Goal: Task Accomplishment & Management: Complete application form

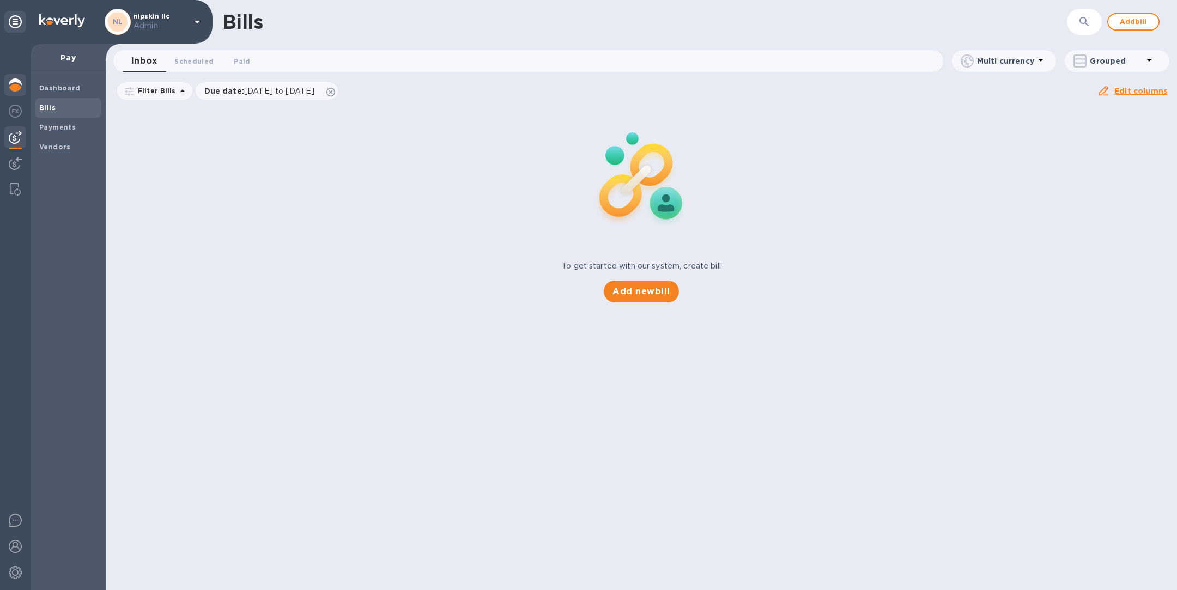
click at [19, 84] on img at bounding box center [15, 84] width 13 height 13
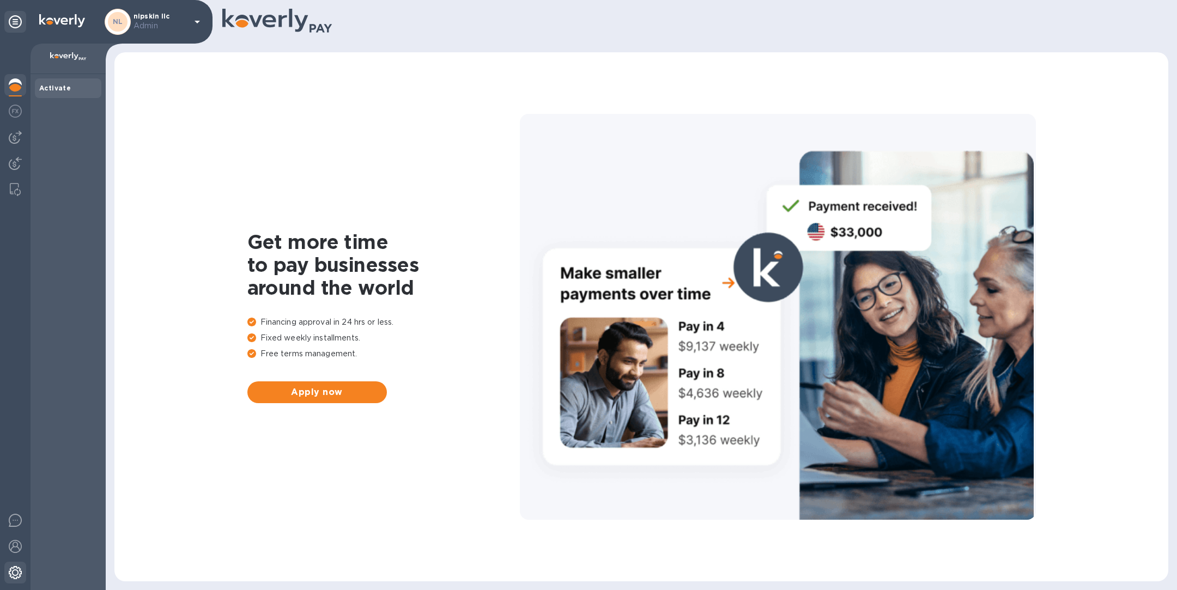
click at [20, 574] on img at bounding box center [15, 572] width 13 height 13
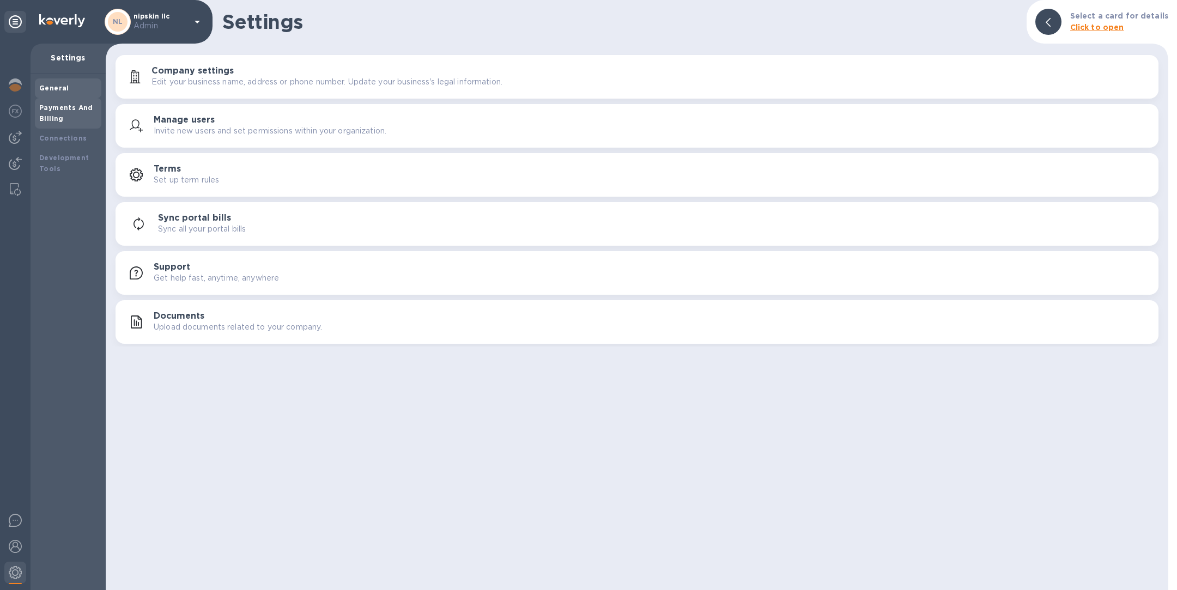
click at [69, 108] on b "Payments And Billing" at bounding box center [66, 113] width 54 height 19
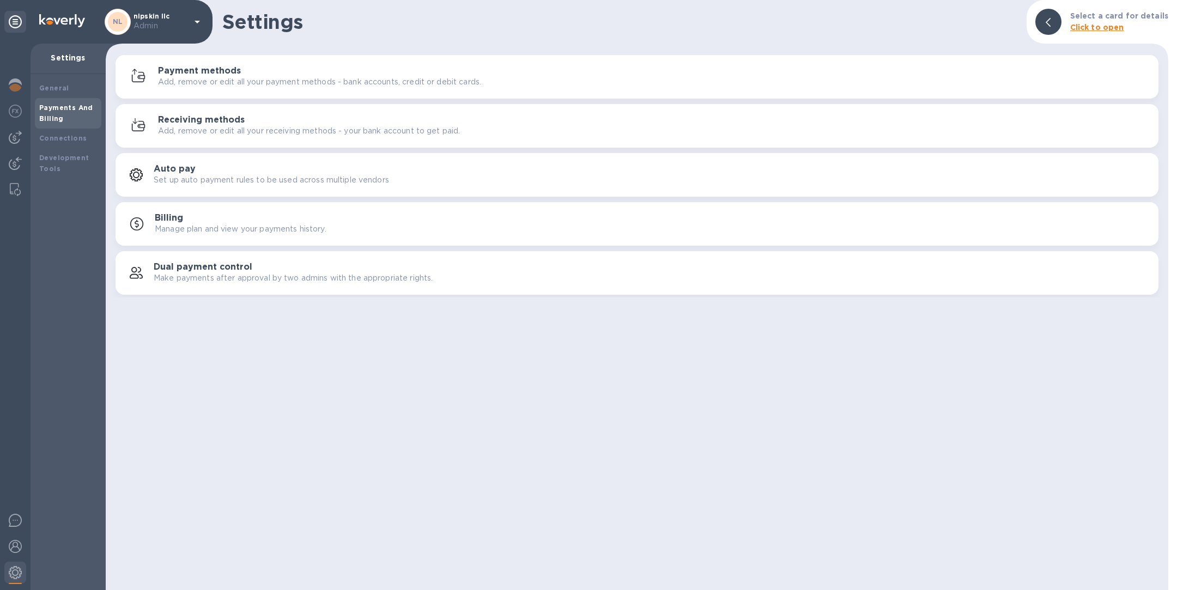
click at [234, 75] on h3 "Payment methods" at bounding box center [199, 71] width 83 height 10
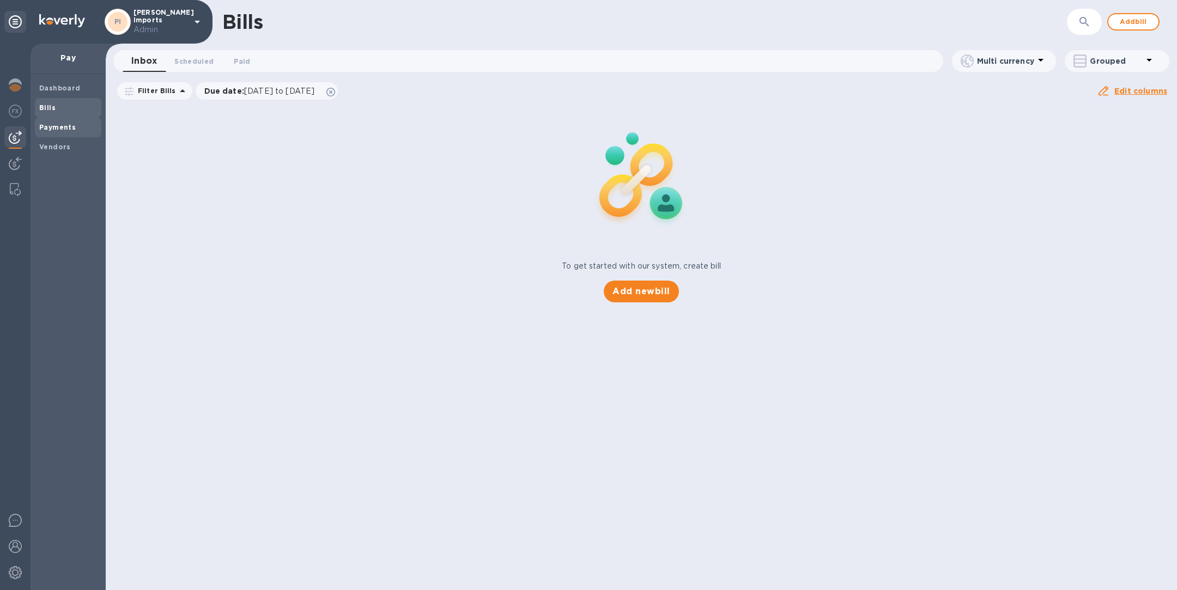
click at [57, 128] on b "Payments" at bounding box center [57, 127] width 37 height 8
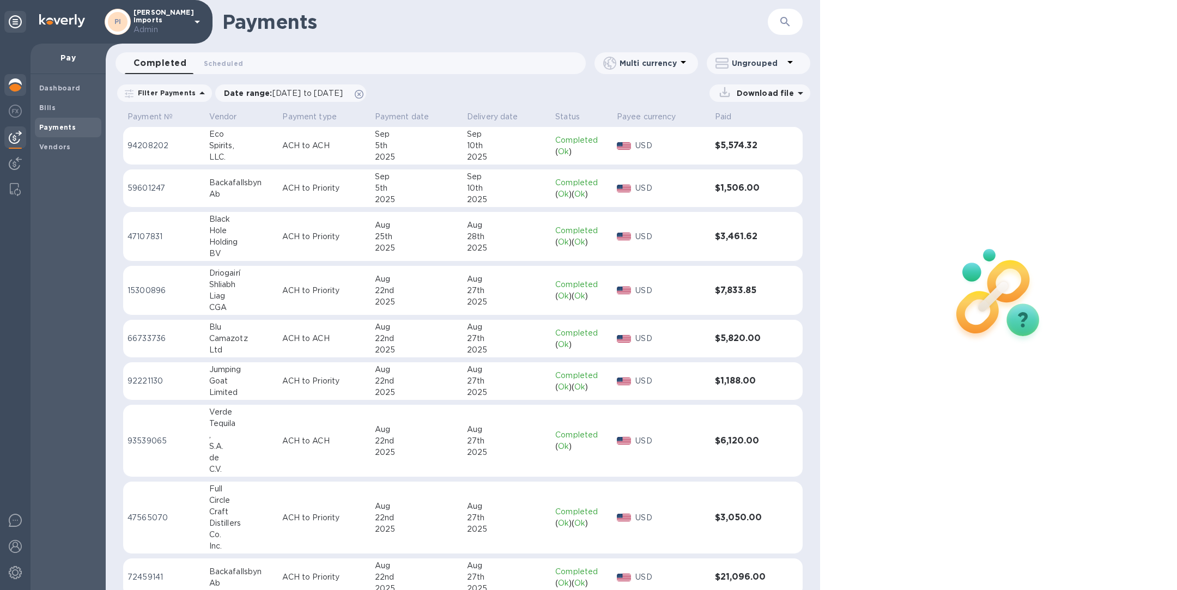
click at [20, 84] on img at bounding box center [15, 84] width 13 height 13
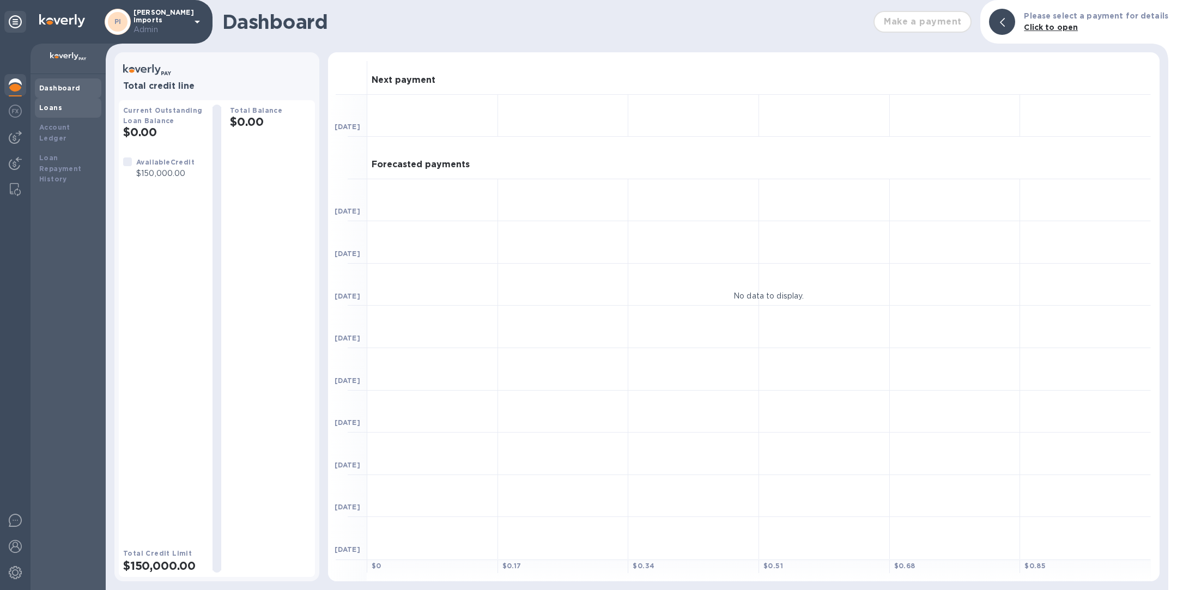
click at [63, 108] on div "Loans" at bounding box center [68, 107] width 58 height 11
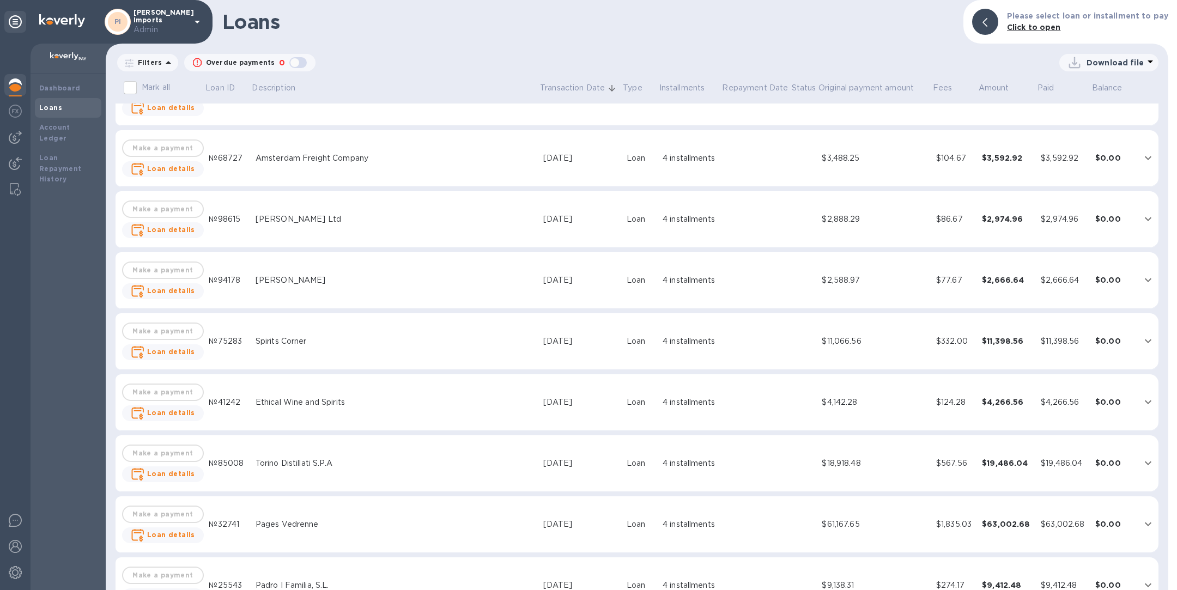
scroll to position [814, 0]
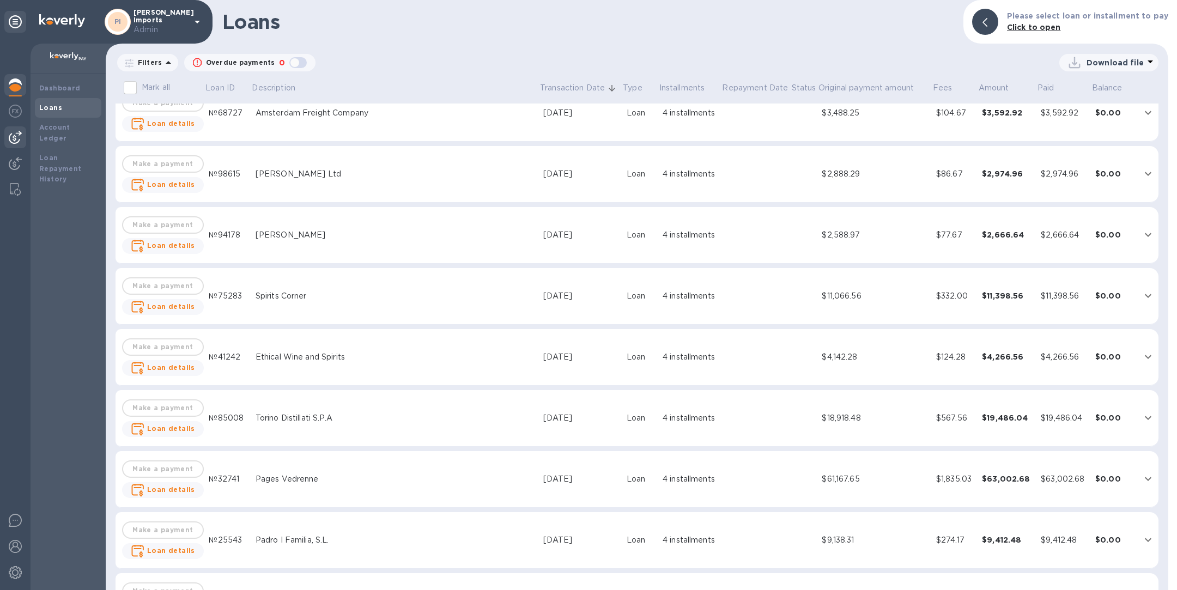
click at [19, 141] on img at bounding box center [15, 137] width 13 height 13
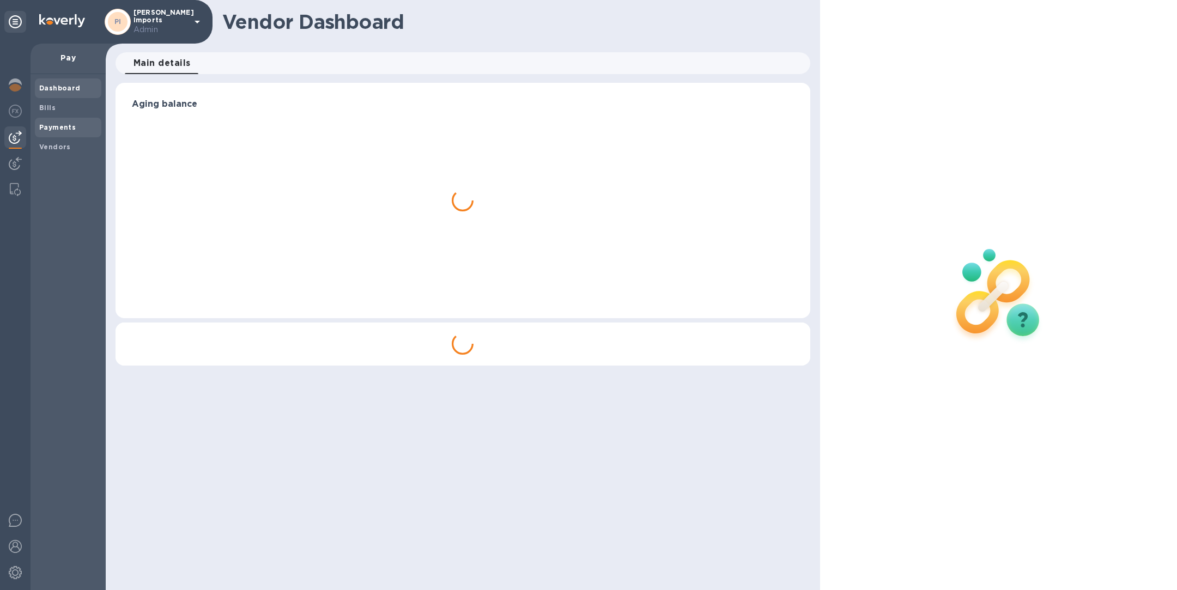
click at [56, 128] on b "Payments" at bounding box center [57, 127] width 37 height 8
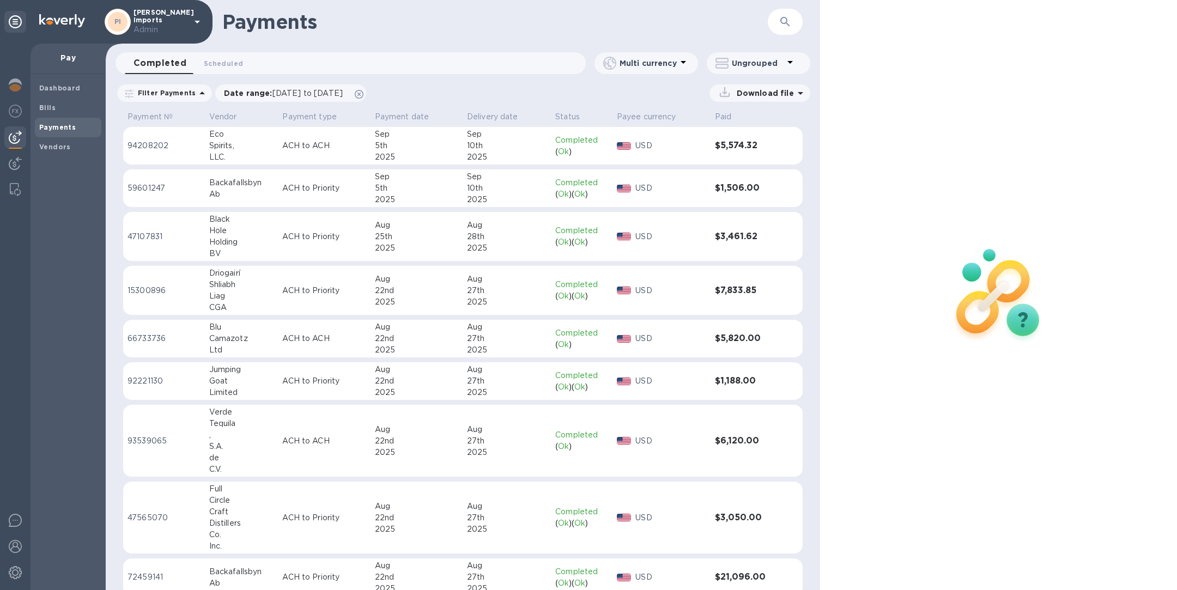
click at [287, 155] on td "ACH to ACH" at bounding box center [324, 146] width 92 height 38
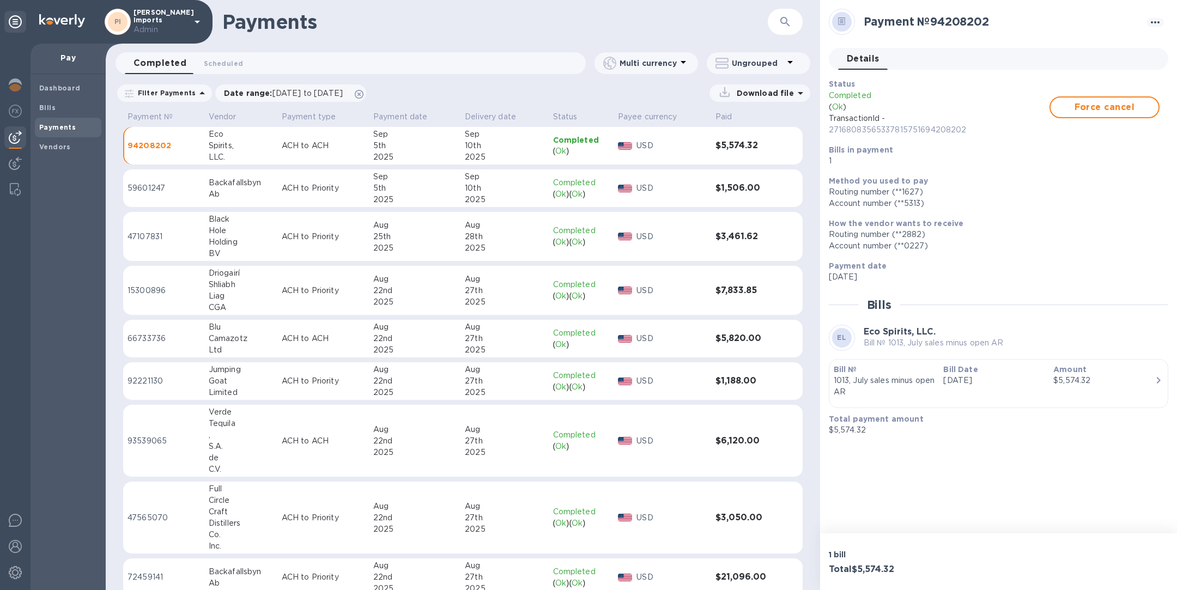
click at [287, 181] on td "ACH to Priority" at bounding box center [323, 188] width 92 height 38
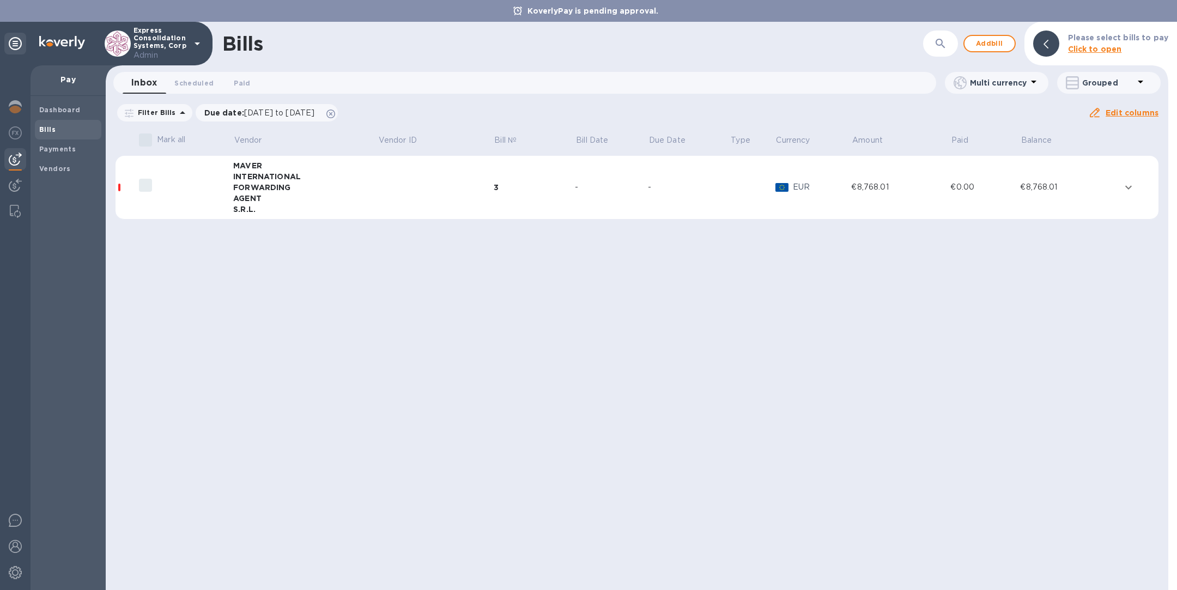
click at [498, 187] on div "3" at bounding box center [535, 187] width 82 height 11
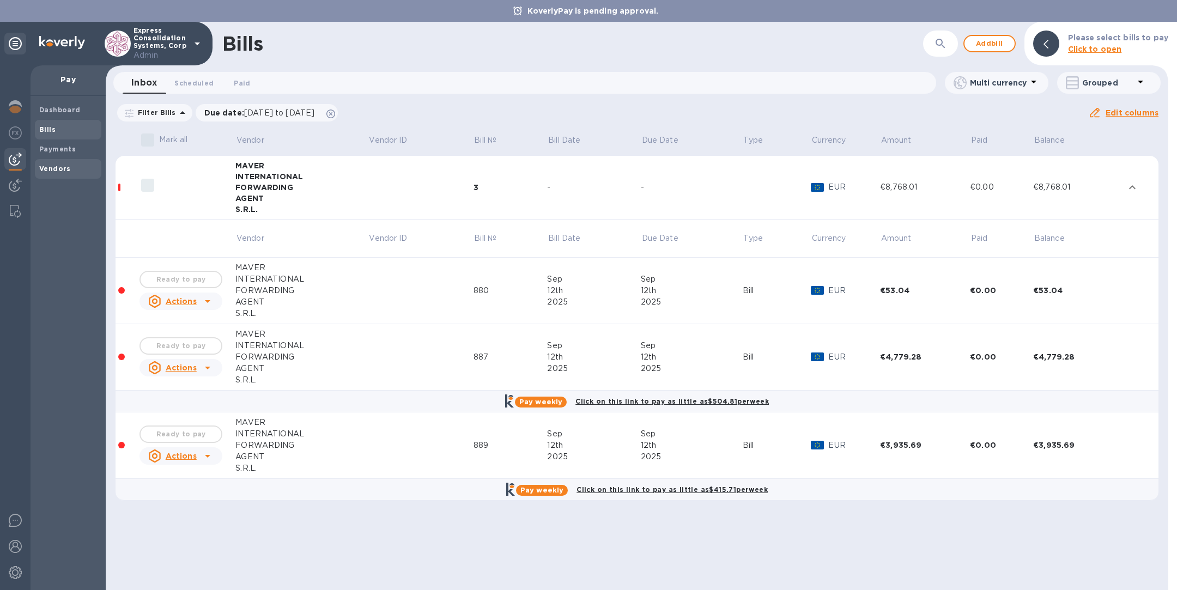
click at [58, 169] on b "Vendors" at bounding box center [55, 169] width 32 height 8
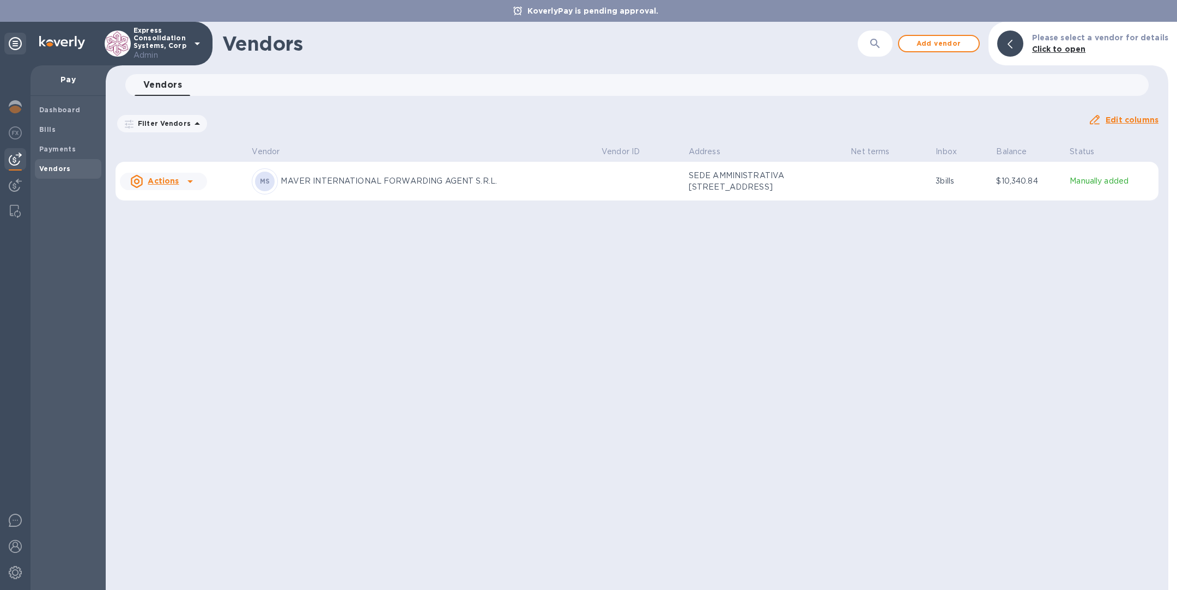
click at [306, 180] on p "MAVER INTERNATIONAL FORWARDING AGENT S.R.L." at bounding box center [437, 180] width 312 height 11
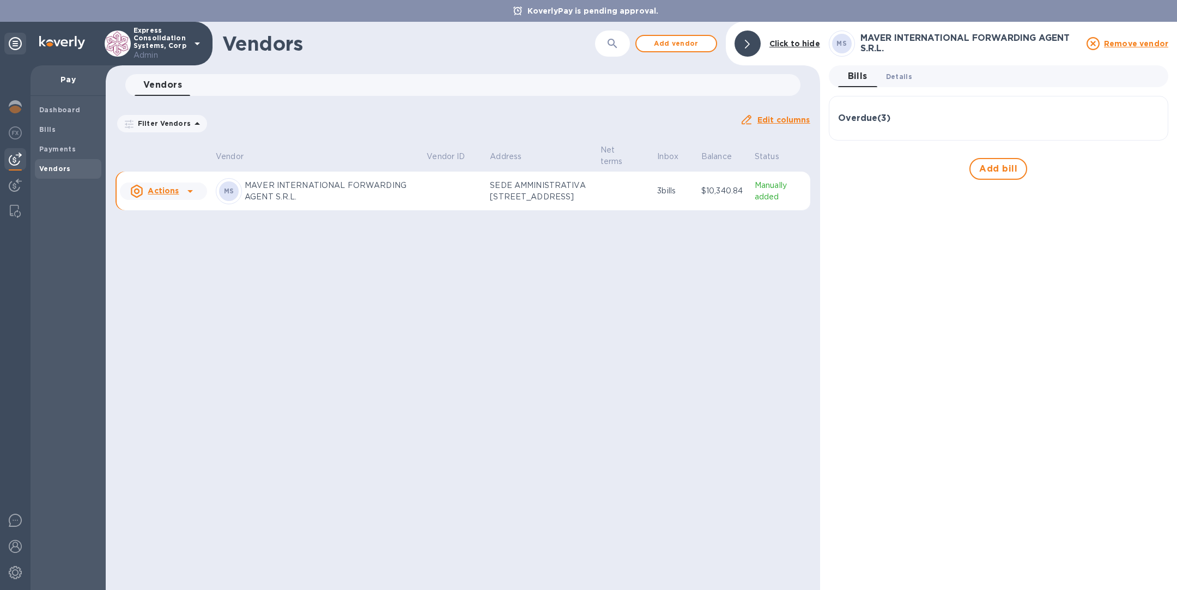
click at [894, 75] on span "Details 0" at bounding box center [899, 76] width 26 height 11
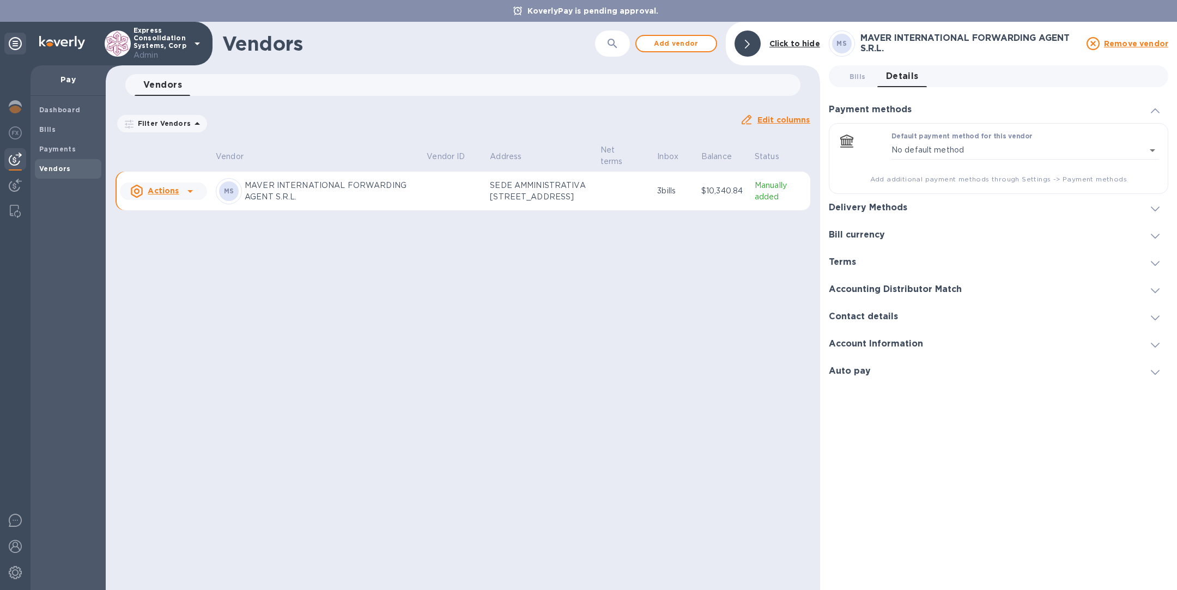
click at [880, 203] on h3 "Delivery Methods" at bounding box center [868, 208] width 78 height 10
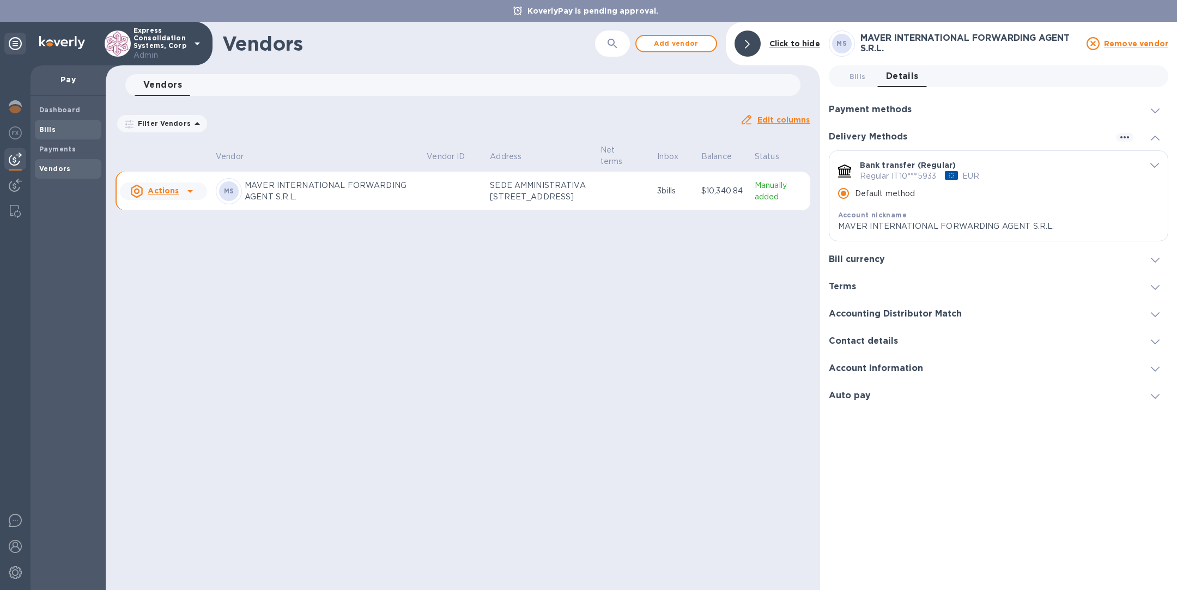
click at [53, 129] on b "Bills" at bounding box center [47, 129] width 16 height 8
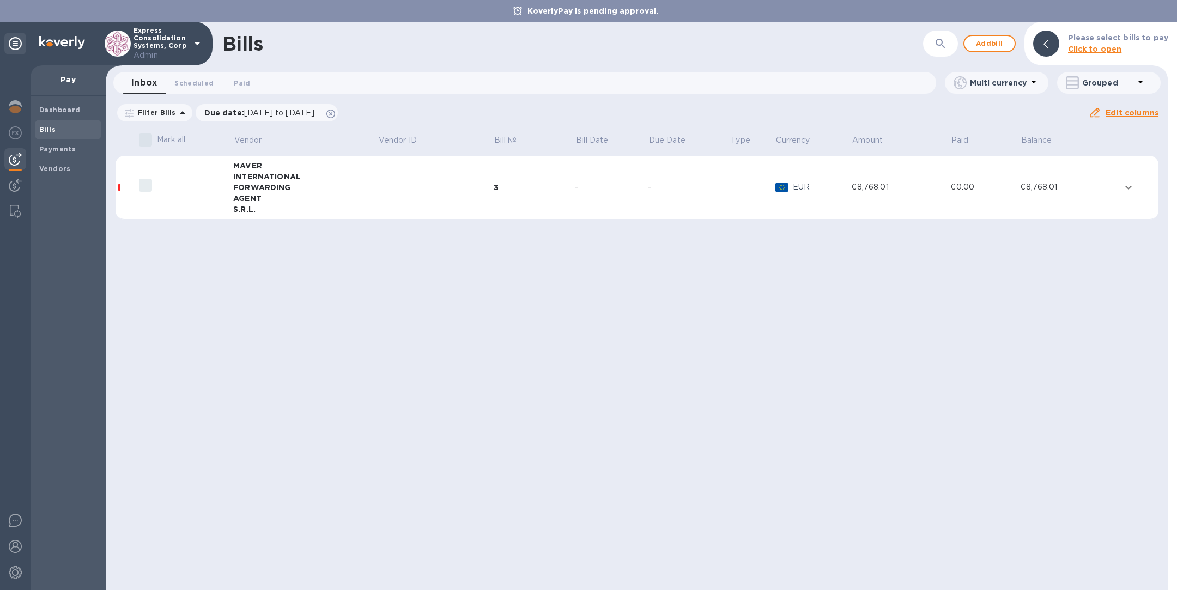
click at [273, 210] on div "S.R.L." at bounding box center [305, 209] width 144 height 11
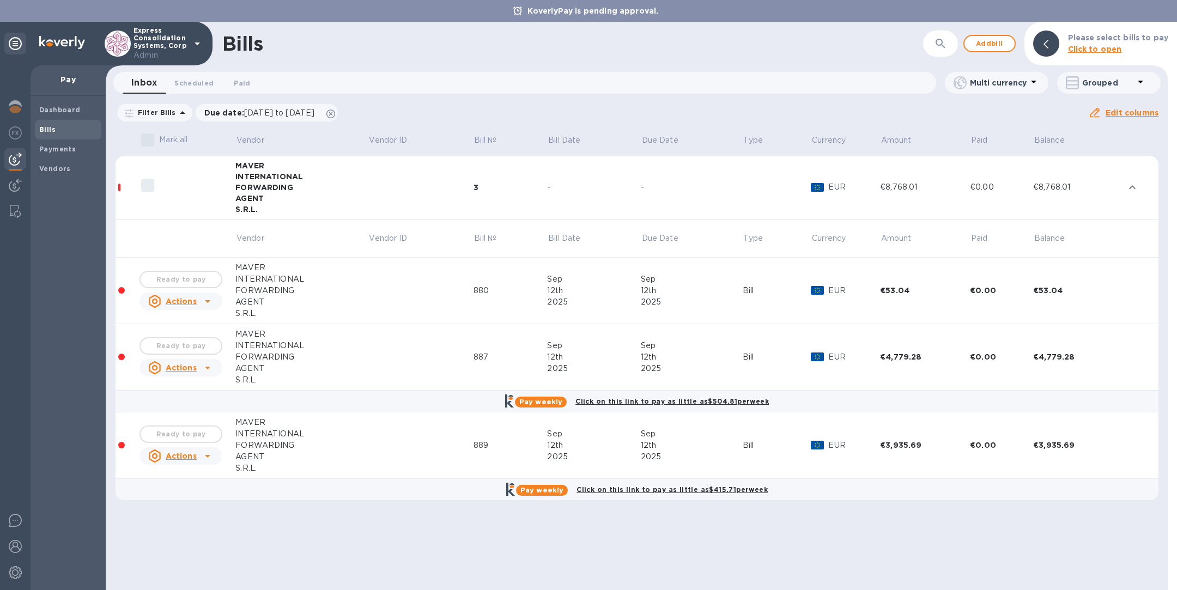
click at [168, 277] on div "Ready to pay" at bounding box center [180, 280] width 87 height 22
click at [65, 149] on b "Payments" at bounding box center [57, 149] width 37 height 8
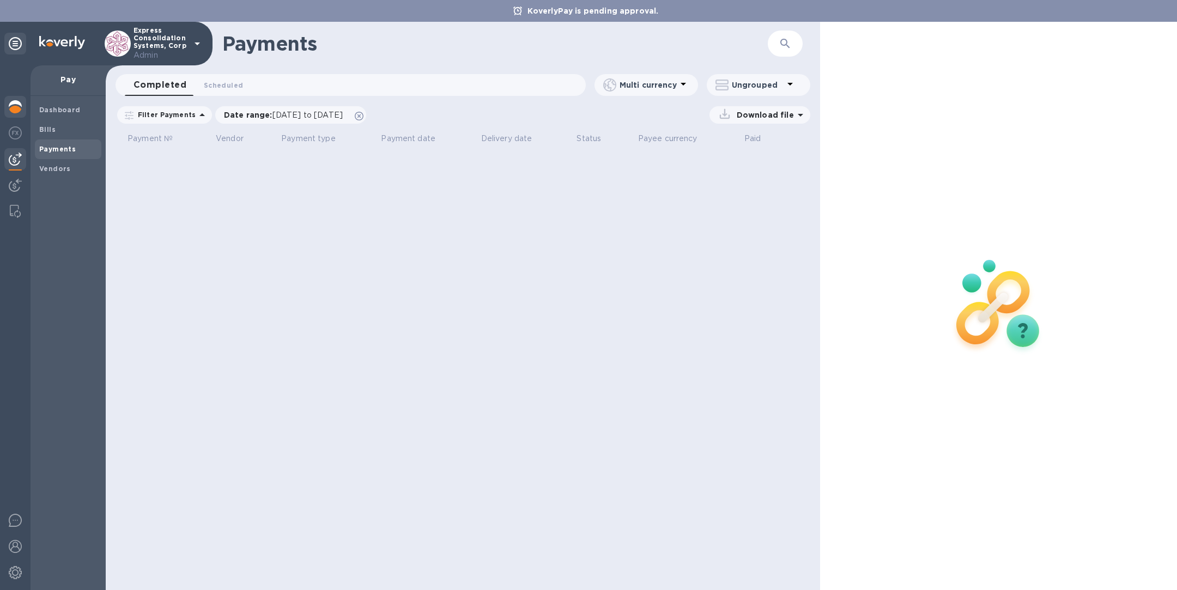
click at [15, 111] on img at bounding box center [15, 106] width 13 height 13
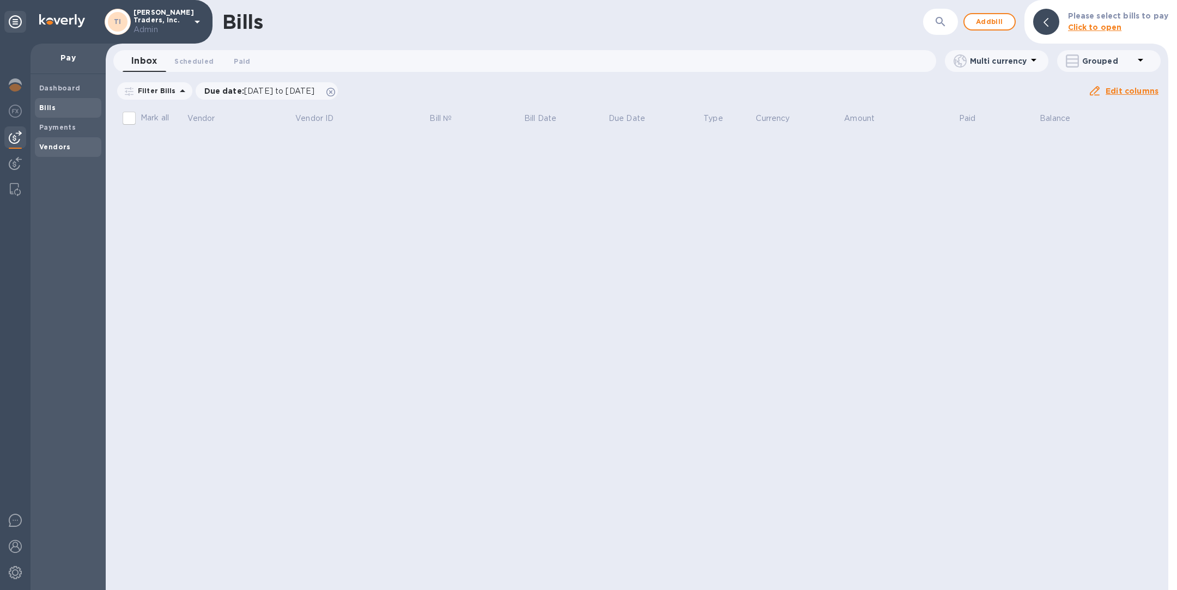
click at [51, 144] on b "Vendors" at bounding box center [55, 147] width 32 height 8
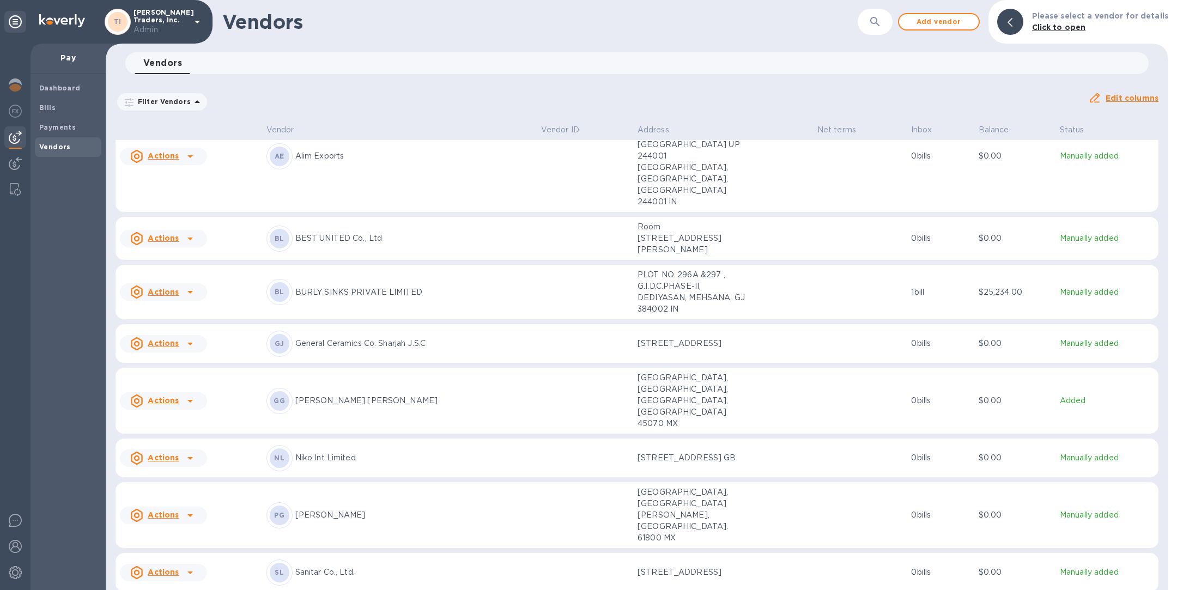
scroll to position [117, 0]
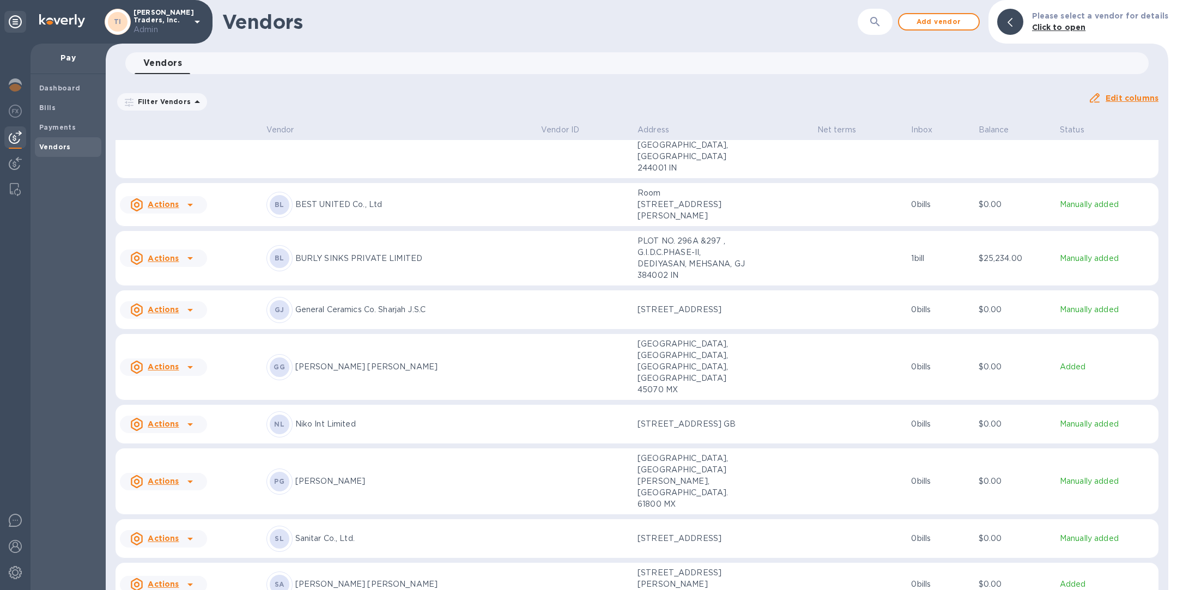
click at [468, 245] on div "BL BURLY SINKS PRIVATE LIMITED" at bounding box center [399, 258] width 266 height 26
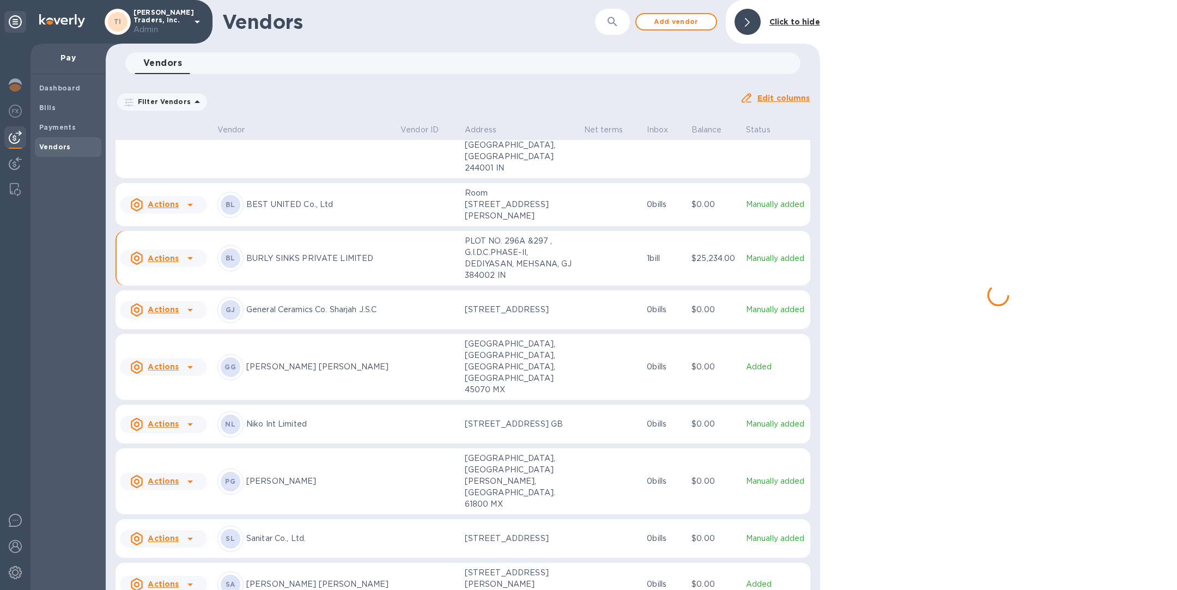
scroll to position [117, 0]
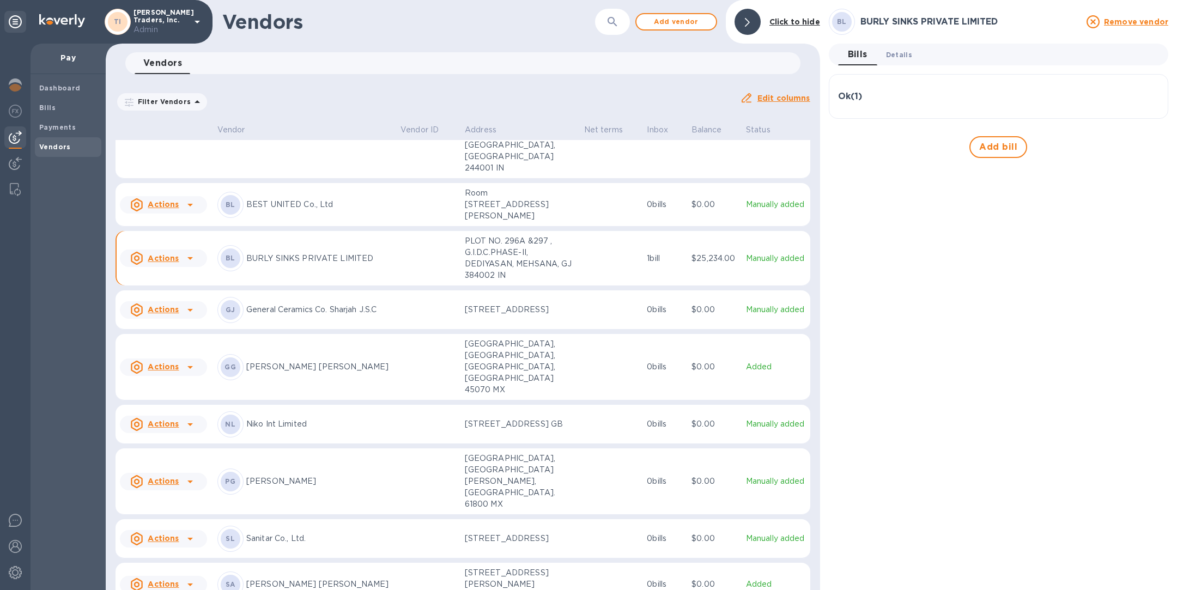
click at [904, 57] on span "Details 0" at bounding box center [899, 54] width 26 height 11
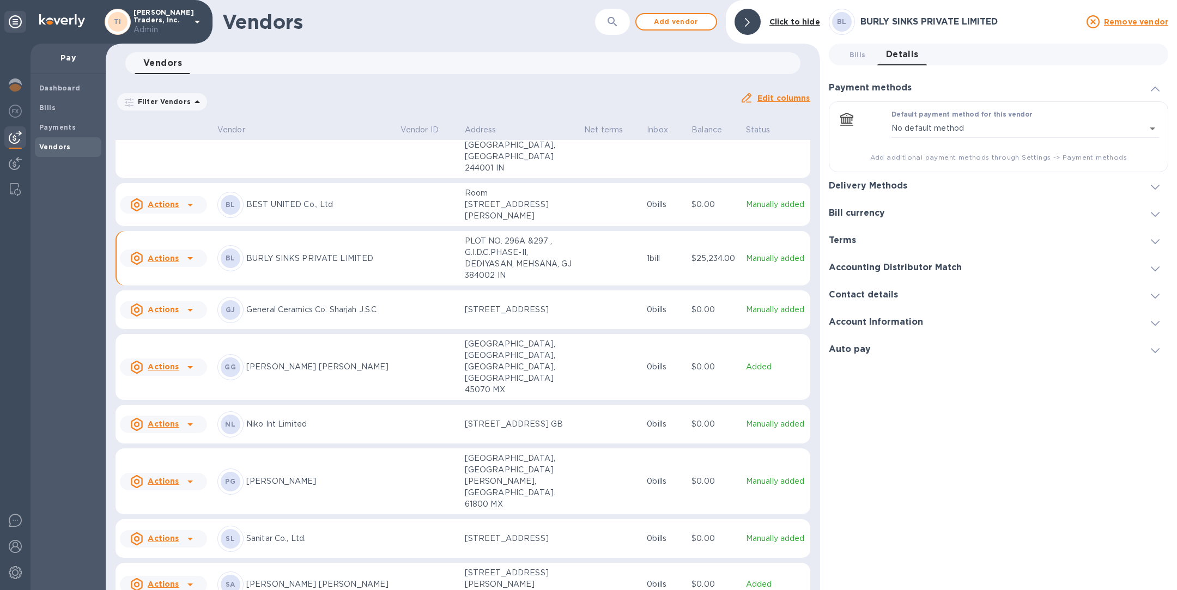
click at [857, 184] on h3 "Delivery Methods" at bounding box center [868, 186] width 78 height 10
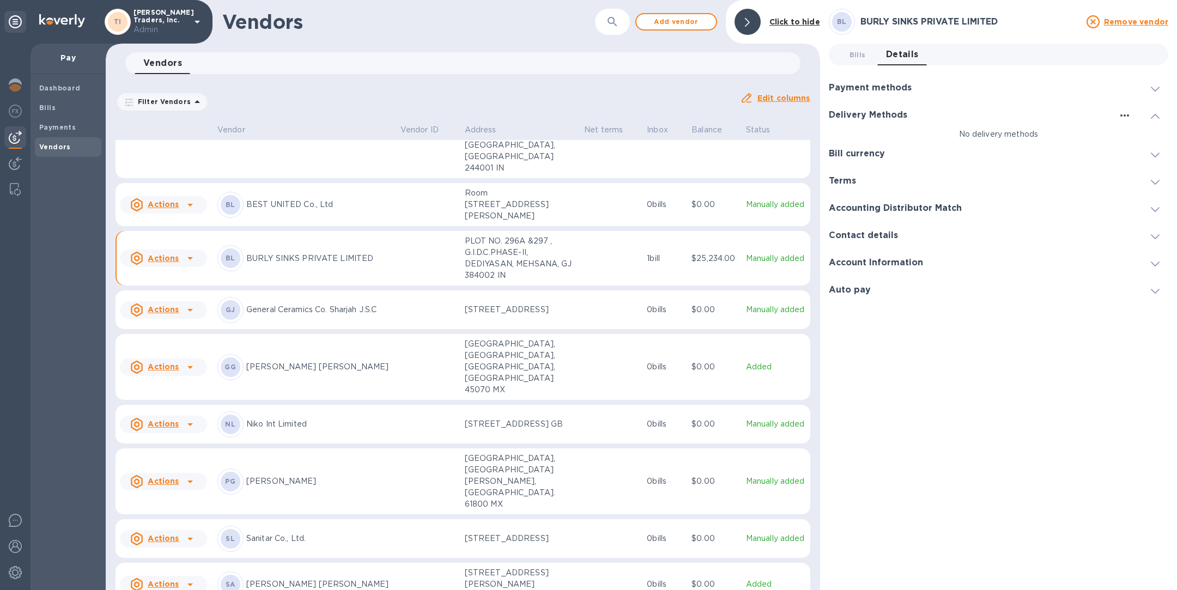
click at [1125, 113] on icon "button" at bounding box center [1124, 115] width 13 height 13
click at [1128, 140] on p "Add new" at bounding box center [1138, 137] width 36 height 11
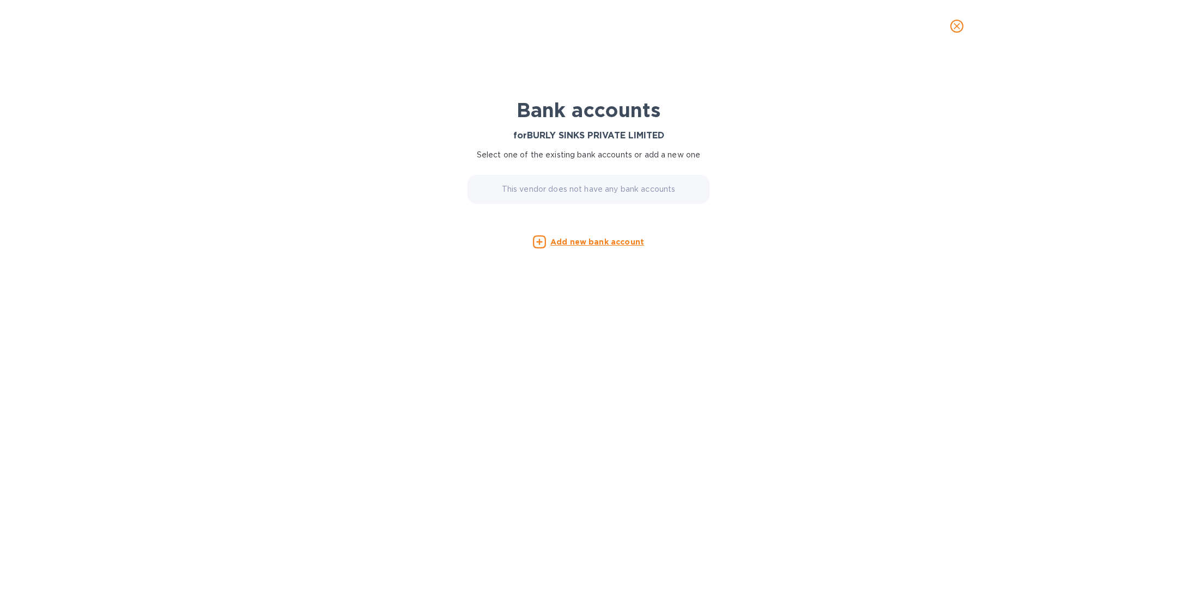
click at [567, 240] on u "Add new bank account" at bounding box center [597, 242] width 94 height 9
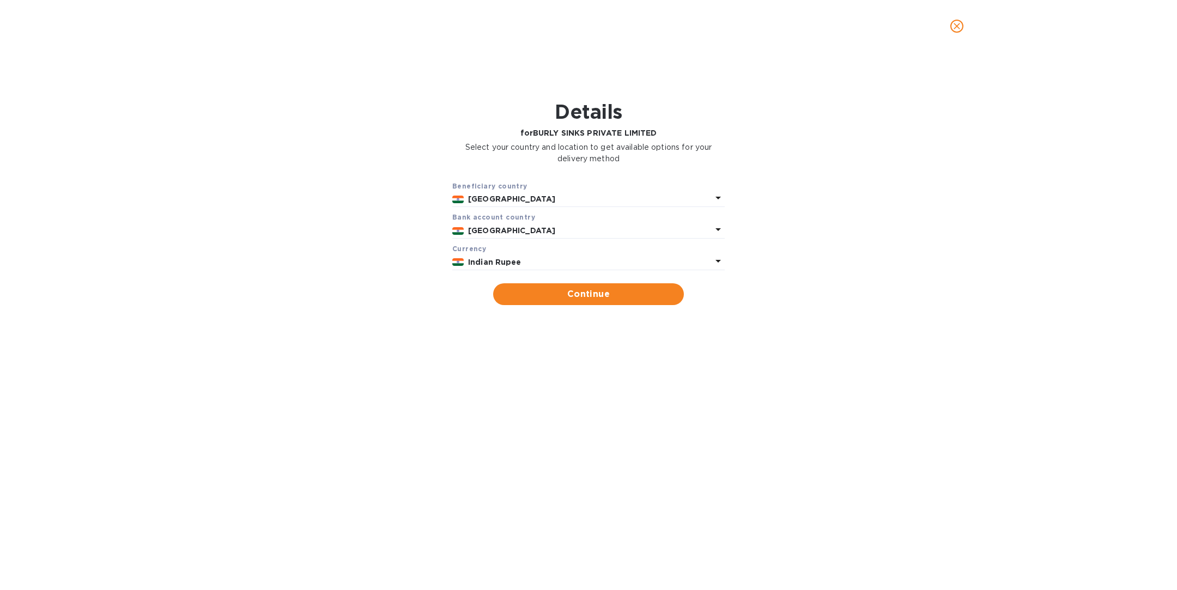
click at [512, 260] on b "Indian Rupee" at bounding box center [494, 262] width 53 height 9
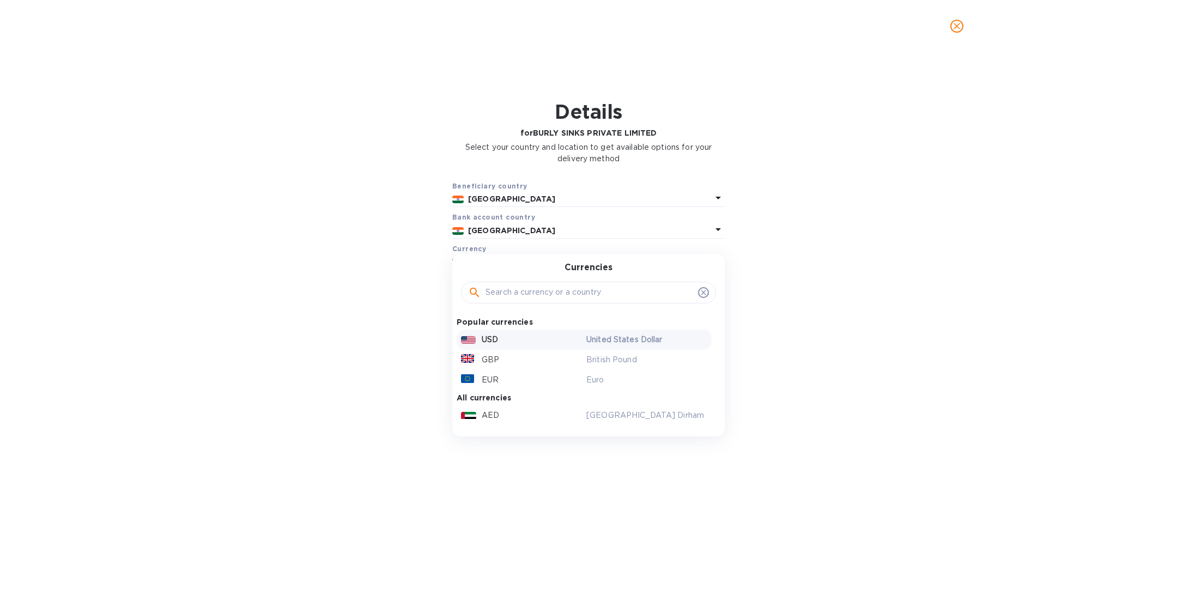
click at [499, 338] on div "USD" at bounding box center [521, 340] width 125 height 16
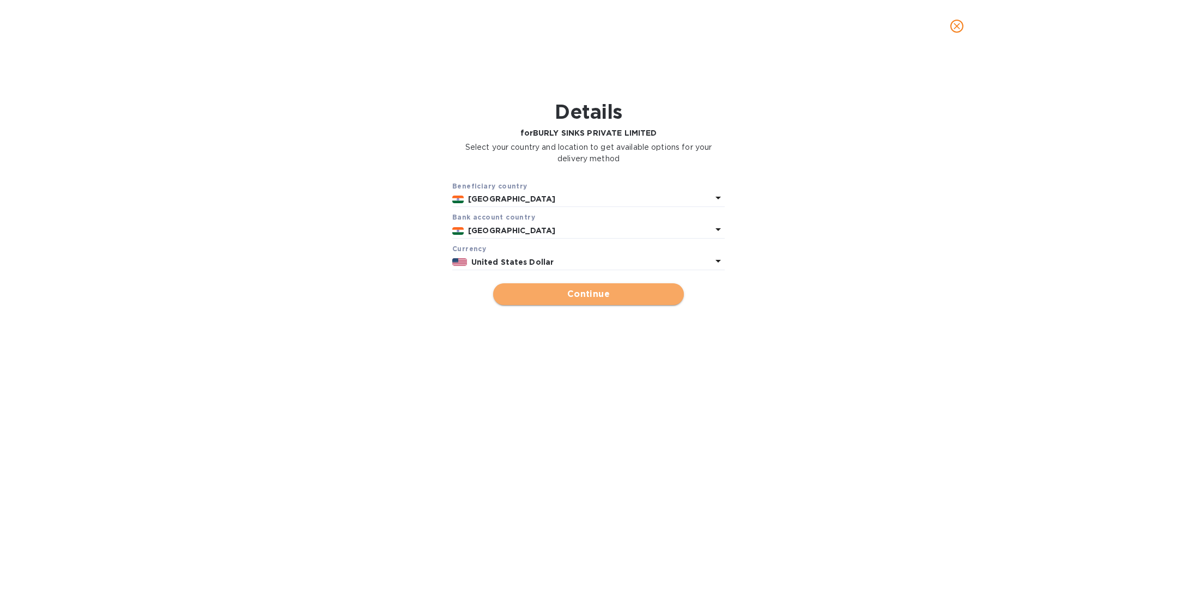
click at [580, 286] on button "Continue" at bounding box center [588, 294] width 191 height 22
type input "BURLY SINKS PRIVATE LIMITED"
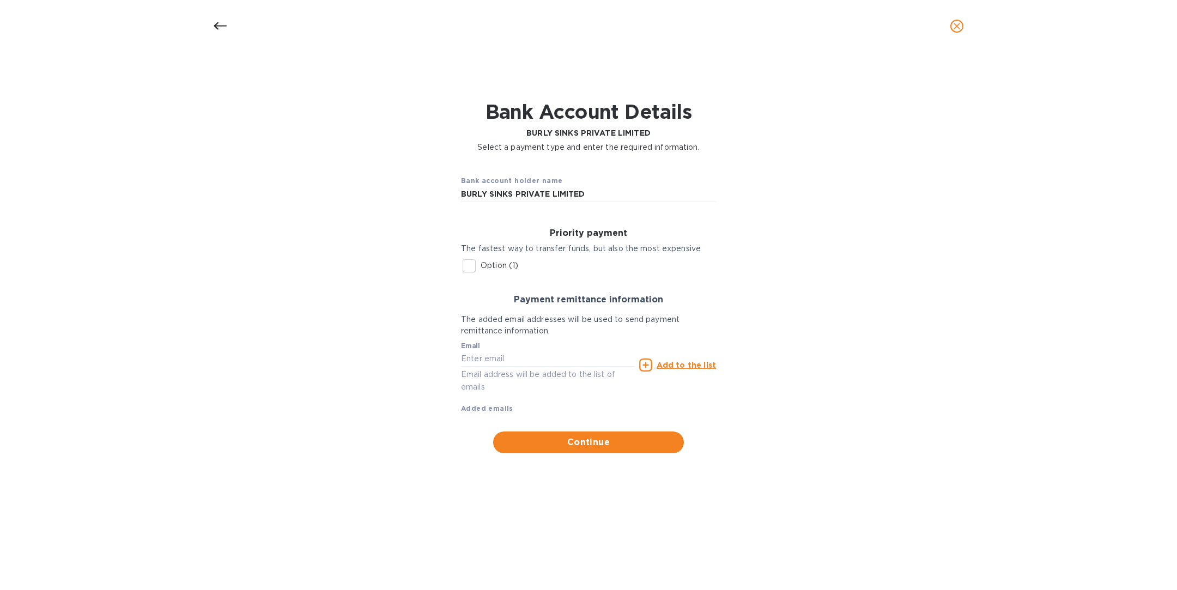
click at [469, 269] on input "Option (1)" at bounding box center [469, 265] width 23 height 23
checkbox input "true"
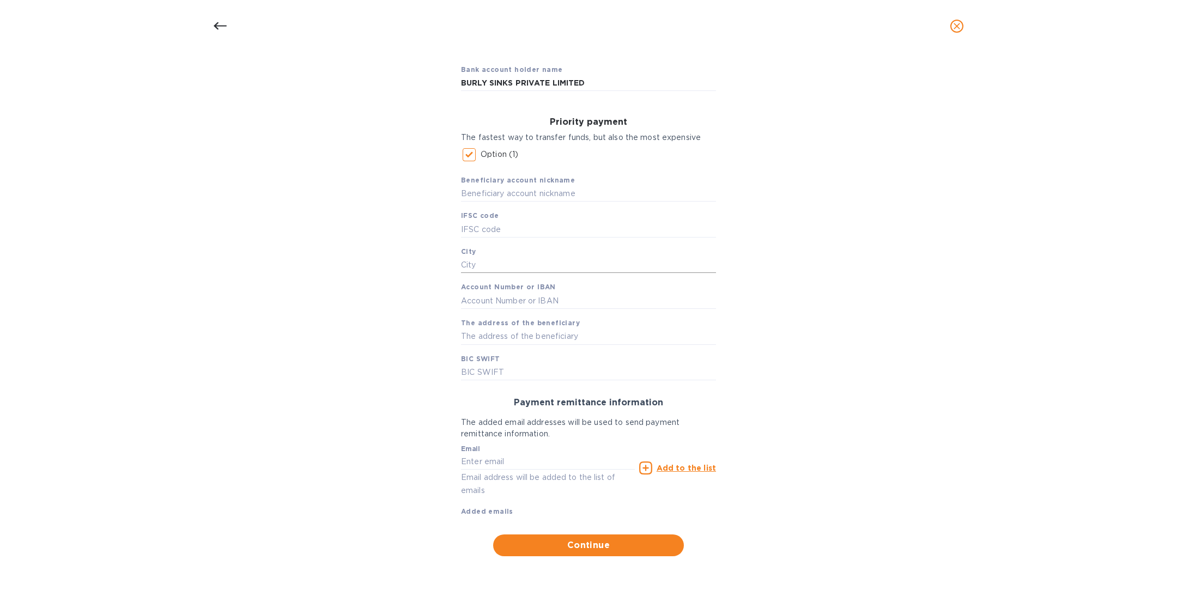
scroll to position [111, 0]
click at [528, 232] on input "text" at bounding box center [588, 230] width 255 height 16
type input "UTIB0000130"
click at [499, 269] on input "text" at bounding box center [588, 266] width 255 height 16
paste input "MEHSANA"
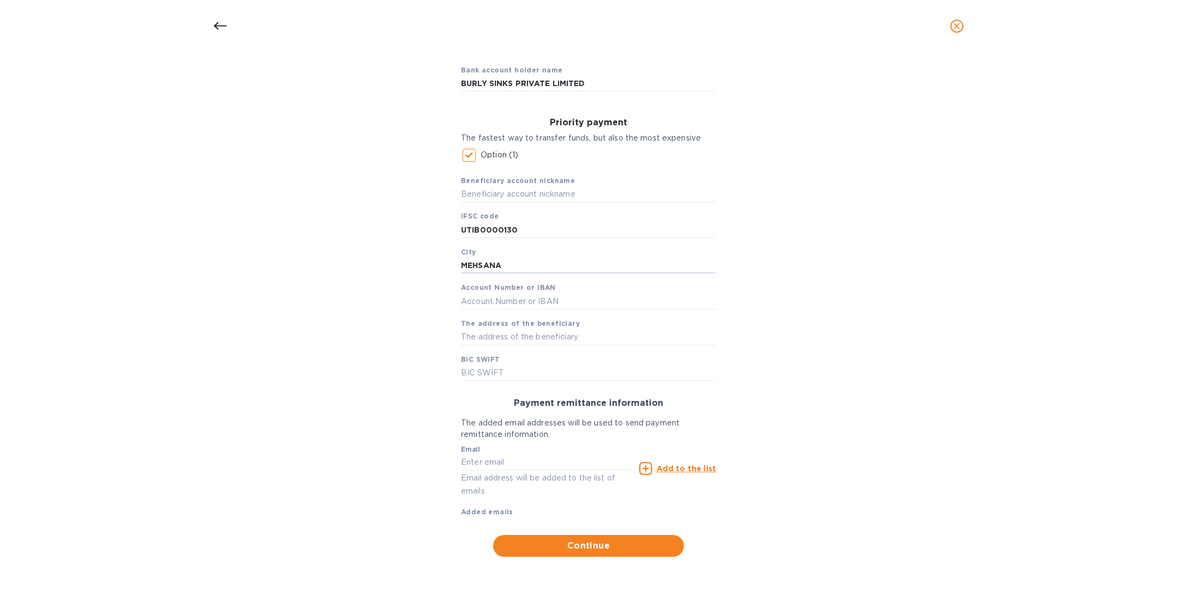
type input "MEHSANA"
click at [513, 335] on input "text" at bounding box center [588, 337] width 255 height 16
paste input "PLOT NO. 296A &297 , G.I.D.C.PHASE-II, DEDIYASAN, MEHSANA, GJ 384002"
type input "PLOT NO. 296A &297 , G.I.D.C.PHASE-II, DEDIYASAN, MEHSANA, GJ 384002 India"
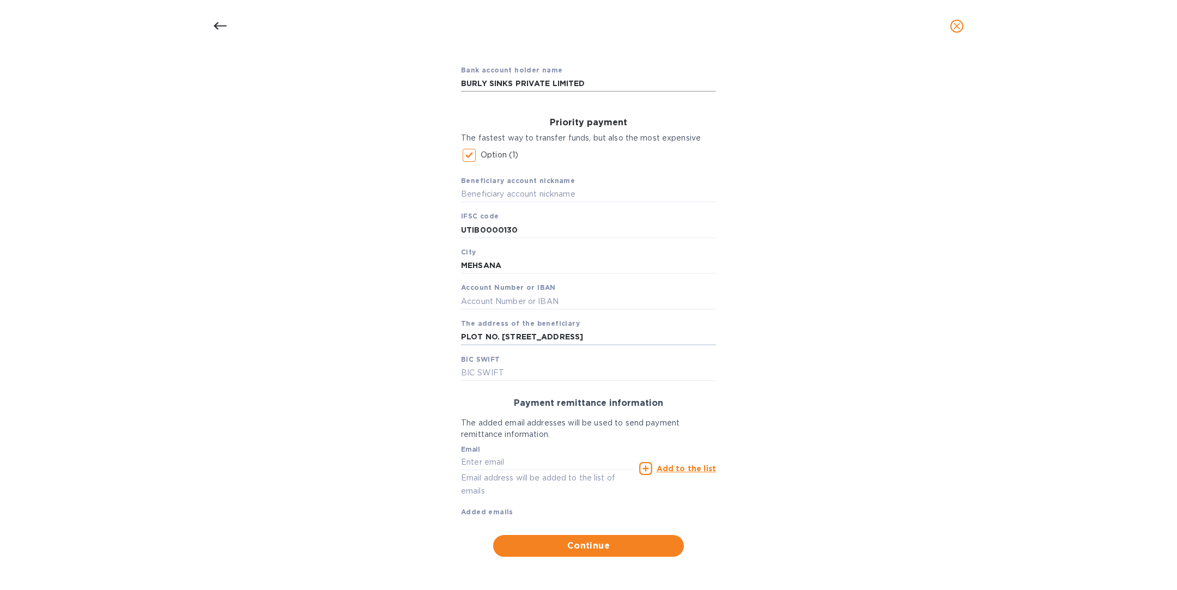
click at [597, 83] on input "BURLY SINKS PRIVATE LIMITED" at bounding box center [588, 84] width 255 height 16
click at [503, 196] on input "text" at bounding box center [588, 194] width 255 height 16
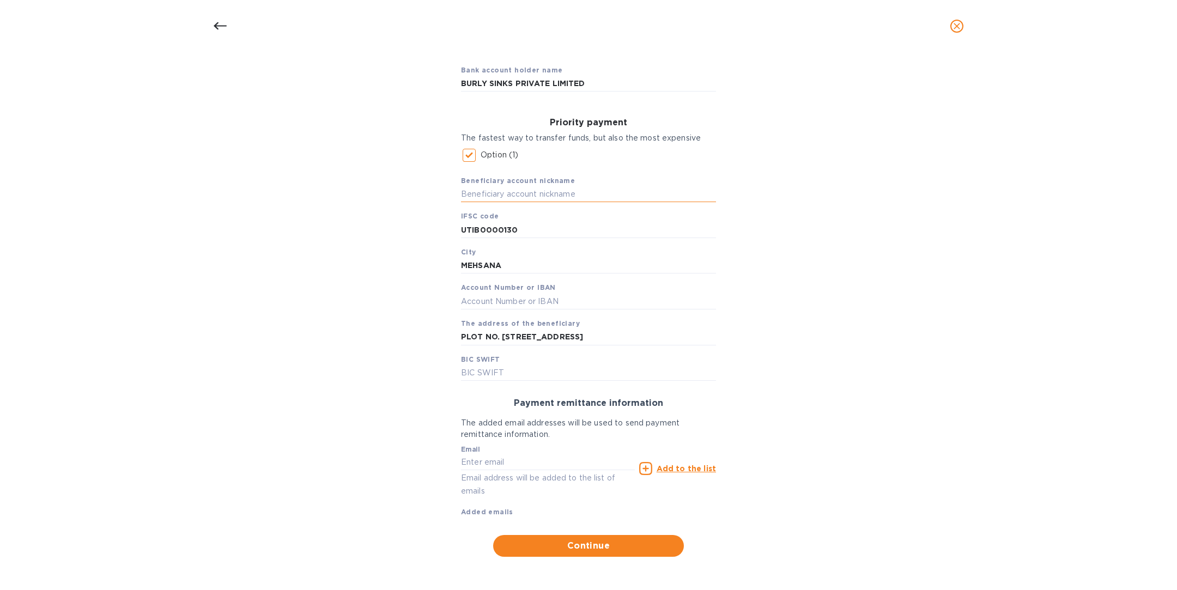
paste input "BURLY SINKS PRIVATE LIMITED"
type input "BURLY SINKS PRIVATE LIMITED"
click at [502, 300] on input "text" at bounding box center [588, 301] width 255 height 16
type input "922020049321150"
click at [535, 371] on input "text" at bounding box center [588, 373] width 255 height 16
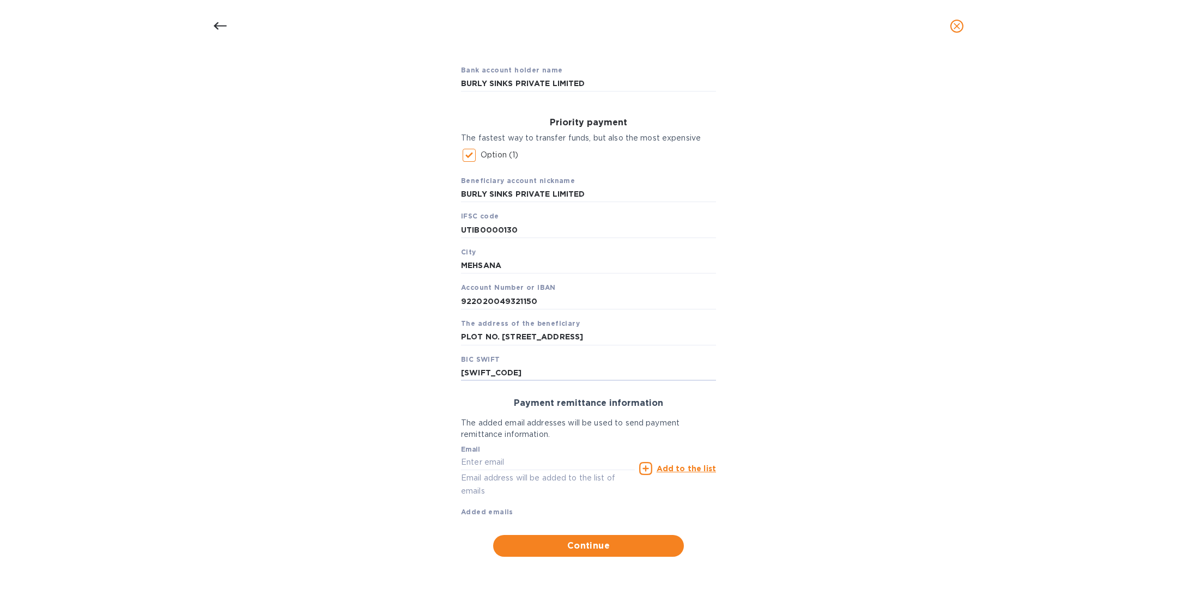
type input "AXISINBBA40"
click at [511, 464] on input "text" at bounding box center [548, 462] width 174 height 16
type input "CP@BURLYSINKS.COM"
click at [675, 467] on u "Add to the list" at bounding box center [686, 468] width 59 height 9
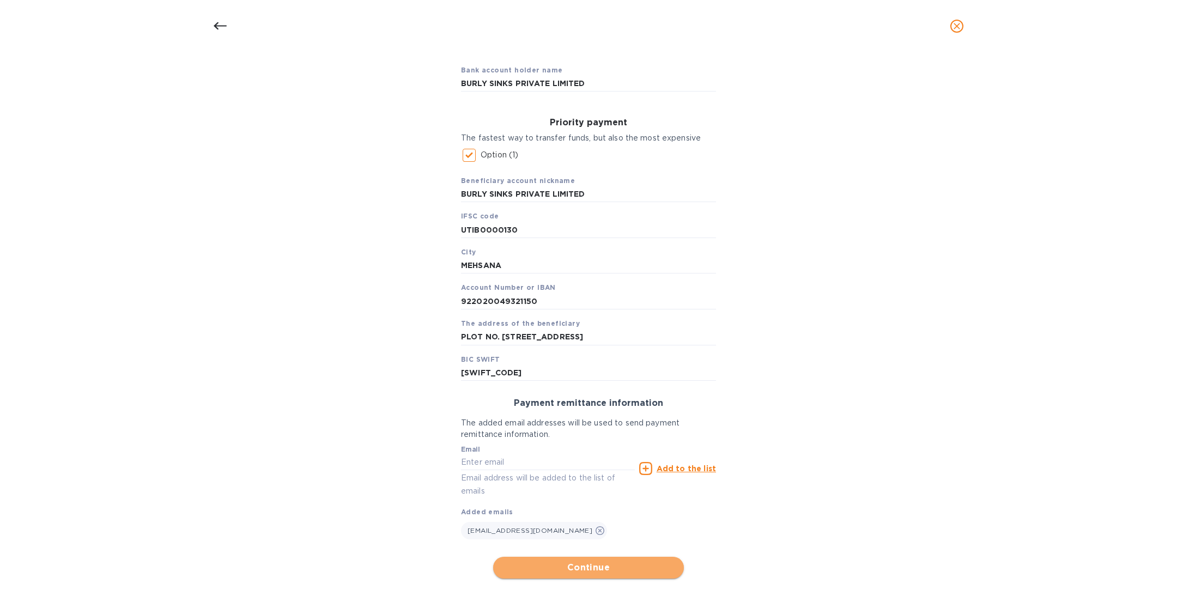
click at [592, 572] on span "Continue" at bounding box center [588, 567] width 173 height 13
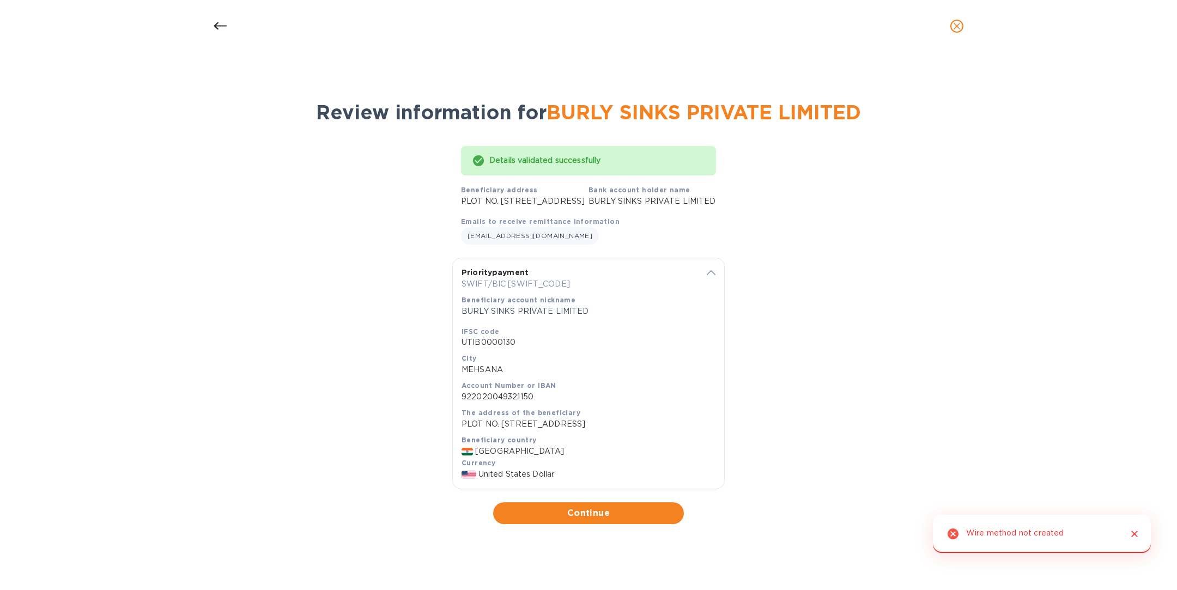
click at [218, 29] on icon at bounding box center [220, 26] width 13 height 13
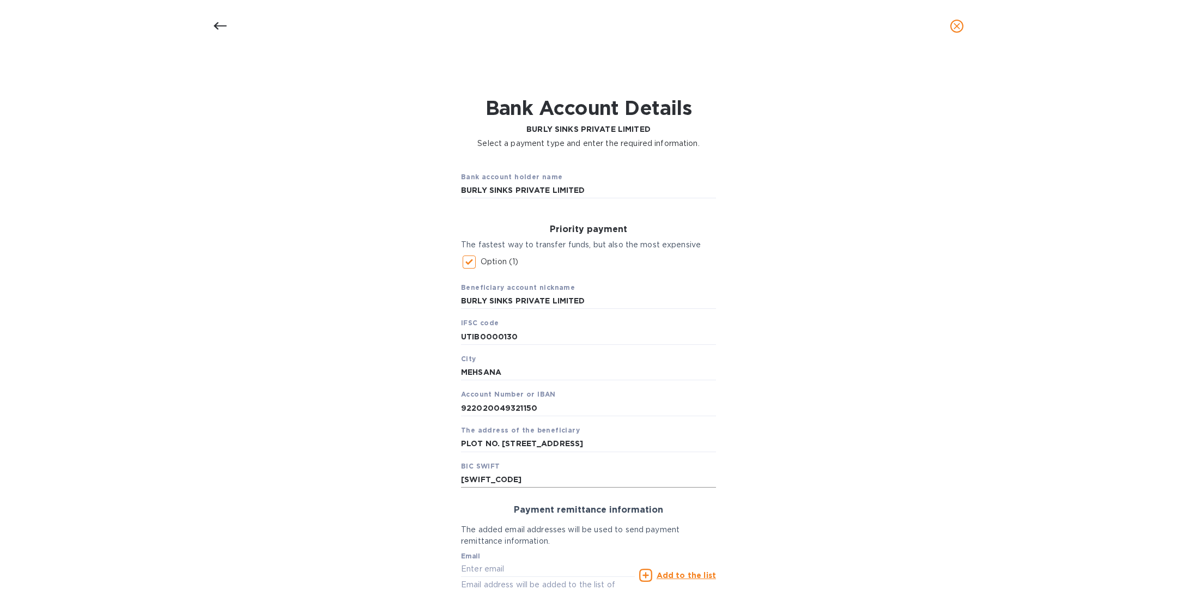
click at [535, 483] on input "AXISINBBA40" at bounding box center [588, 479] width 255 height 16
drag, startPoint x: 529, startPoint y: 480, endPoint x: 451, endPoint y: 477, distance: 78.0
click at [452, 477] on div "Priority payment The fastest way to transfer funds, but also the most expensive…" at bounding box center [588, 356] width 272 height 281
click at [531, 477] on input "AXISINBBA40" at bounding box center [588, 479] width 255 height 16
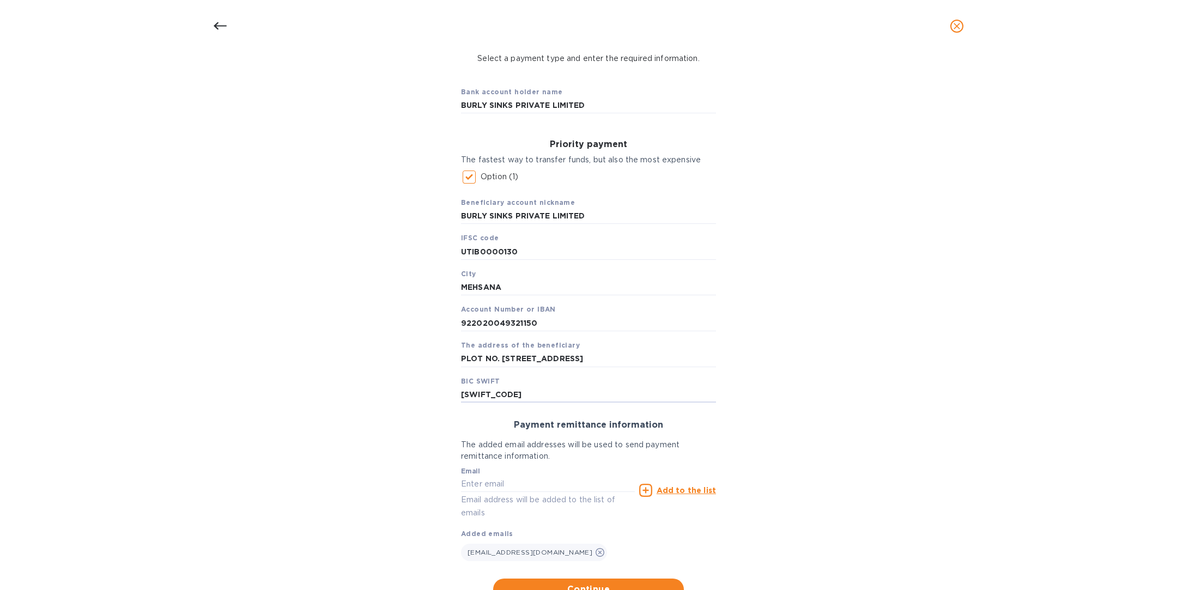
scroll to position [133, 0]
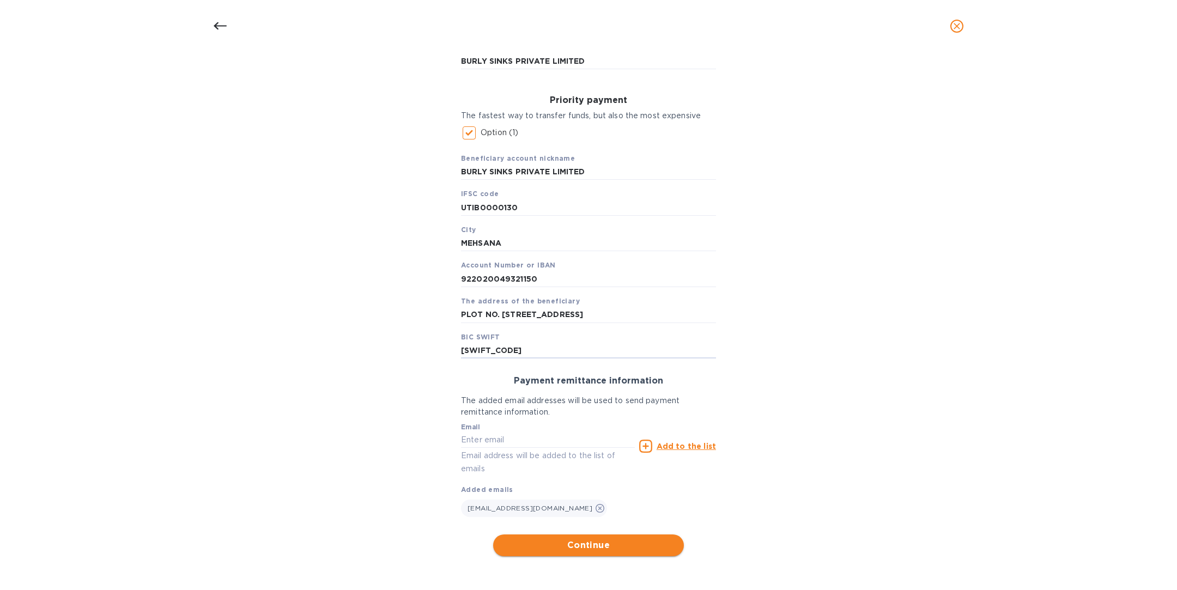
click at [571, 544] on span "Continue" at bounding box center [588, 545] width 173 height 13
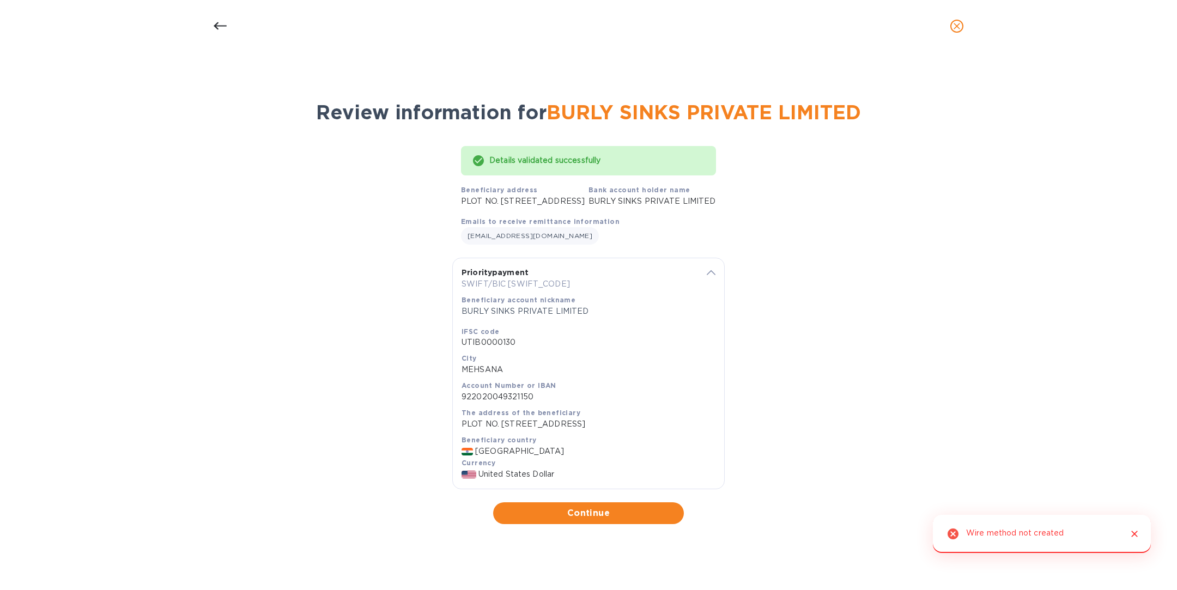
scroll to position [4, 0]
click at [223, 26] on icon at bounding box center [220, 26] width 13 height 8
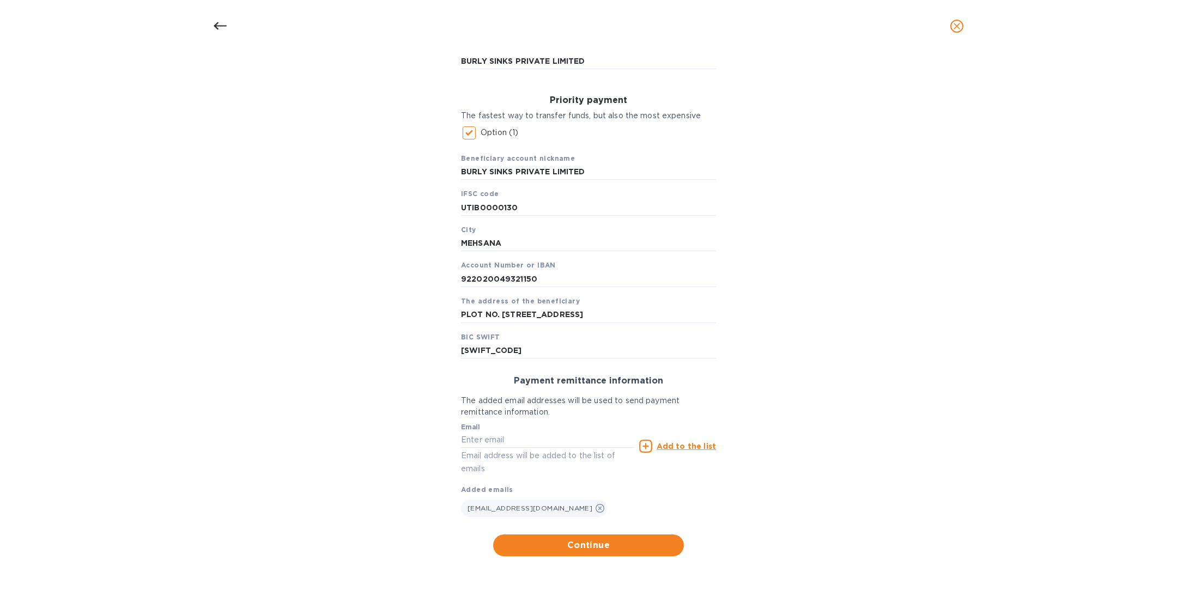
scroll to position [132, 0]
click at [518, 353] on input "AXISINBB" at bounding box center [588, 351] width 255 height 16
click at [534, 348] on input "AXISINBB" at bounding box center [588, 351] width 255 height 16
type input "AXISINBBA40"
click at [550, 314] on input "PLOT NO. 296A &297 , G.I.D.C.PHASE-II, DEDIYASAN, MEHSANA, GJ 384002 India" at bounding box center [588, 315] width 255 height 16
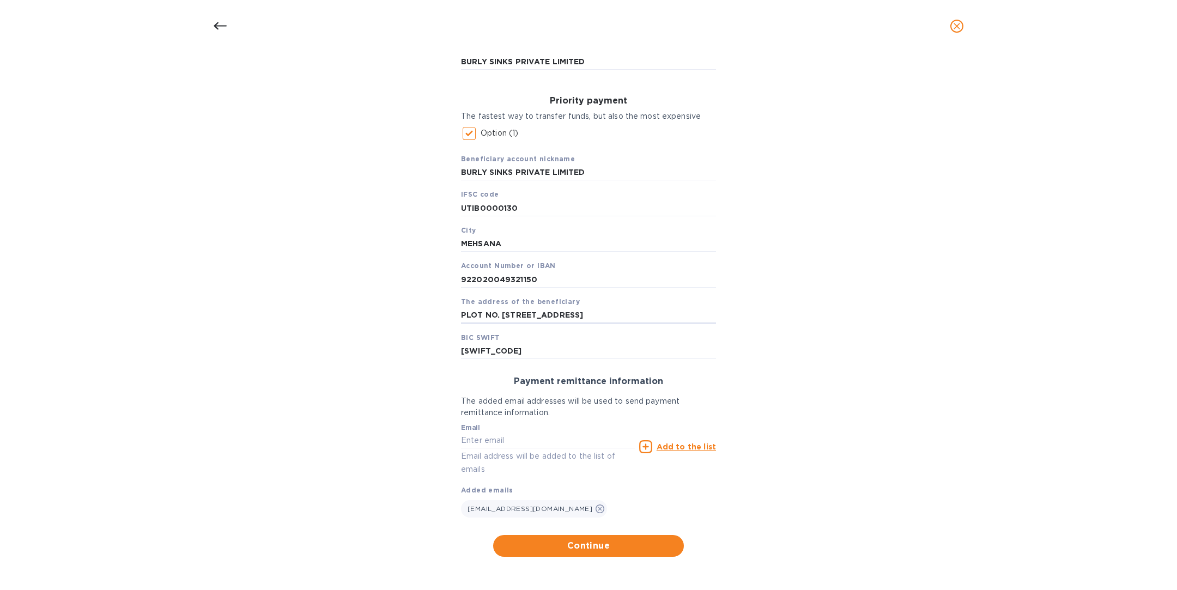
scroll to position [0, 62]
drag, startPoint x: 665, startPoint y: 314, endPoint x: 750, endPoint y: 311, distance: 84.5
click at [750, 312] on div "Bank account holder name BURLY SINKS PRIVATE LIMITED Priority payment The faste…" at bounding box center [588, 295] width 1149 height 536
click at [574, 550] on span "Continue" at bounding box center [588, 545] width 173 height 13
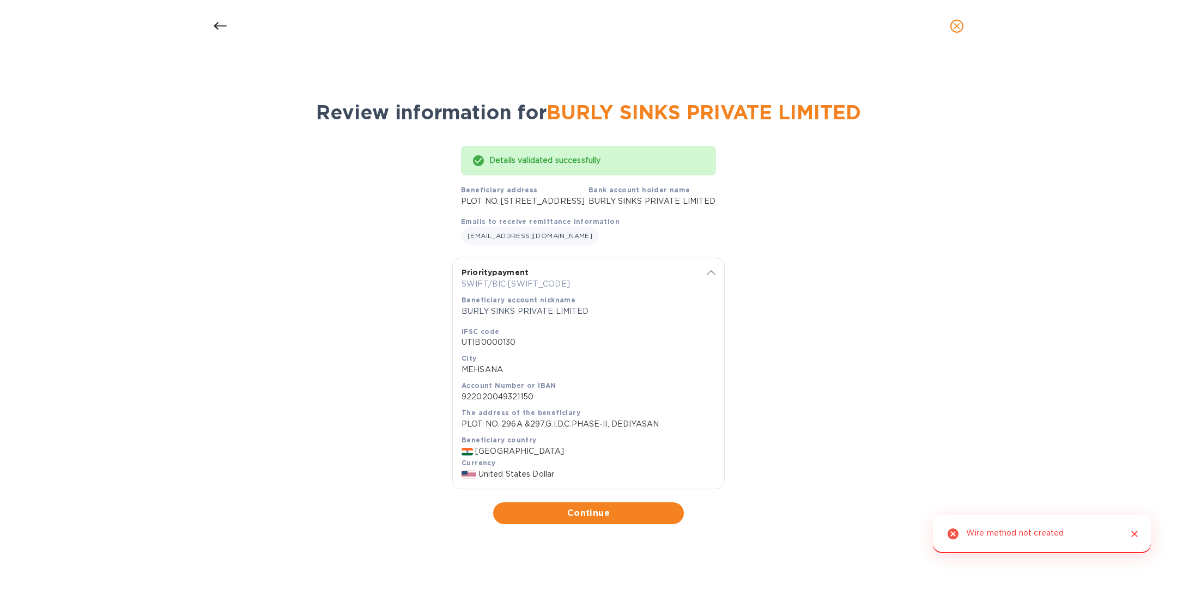
click at [223, 25] on icon at bounding box center [220, 26] width 13 height 13
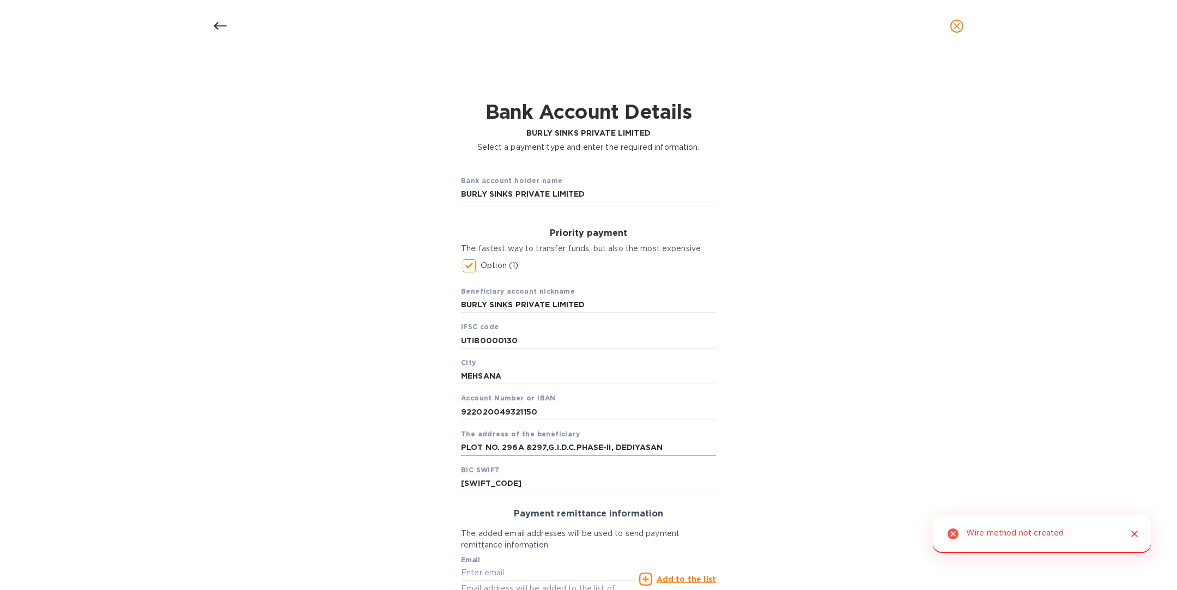
click at [604, 446] on input "PLOT NO. 296A &297,G.I.D.C.PHASE-II, DEDIYASAN" at bounding box center [588, 448] width 255 height 16
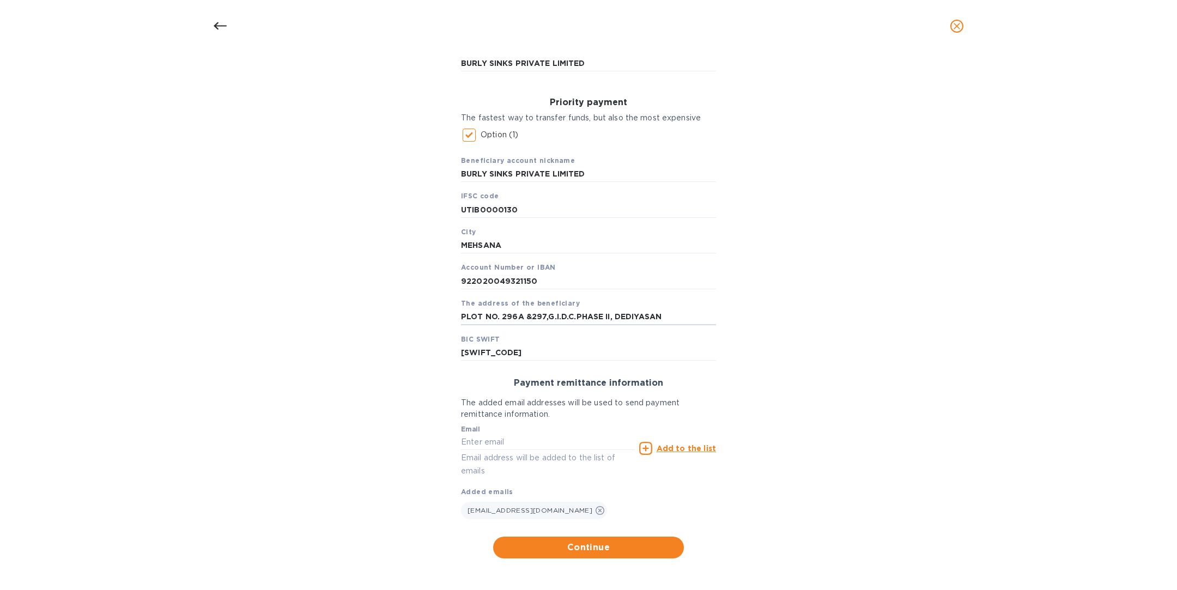
scroll to position [133, 0]
type input "PLOT NO. 296A &297,G.I.D.C.PHASE II, DEDIYASAN"
click at [624, 543] on span "Continue" at bounding box center [588, 545] width 173 height 13
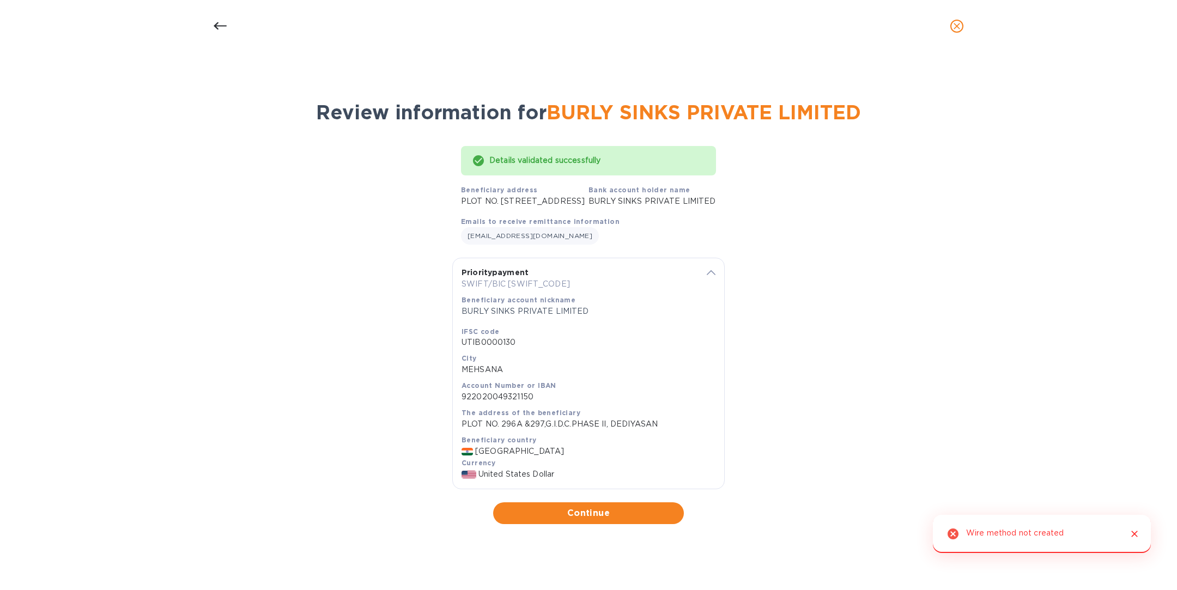
scroll to position [0, 0]
click at [228, 27] on div at bounding box center [220, 26] width 26 height 26
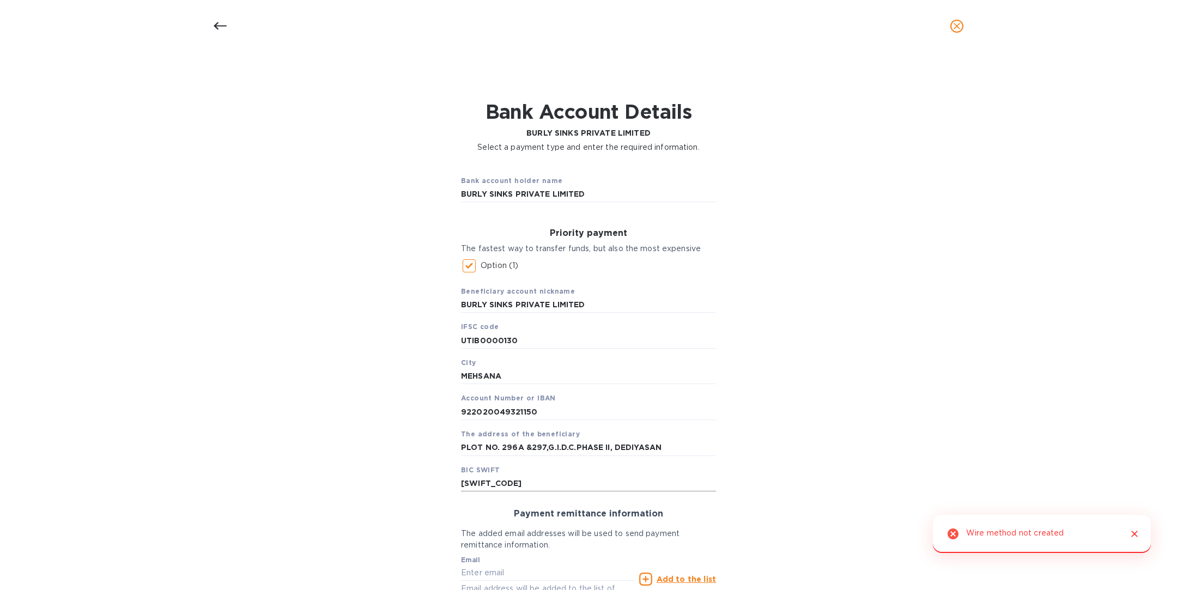
click at [553, 480] on input "AXISINBBA40" at bounding box center [588, 483] width 255 height 16
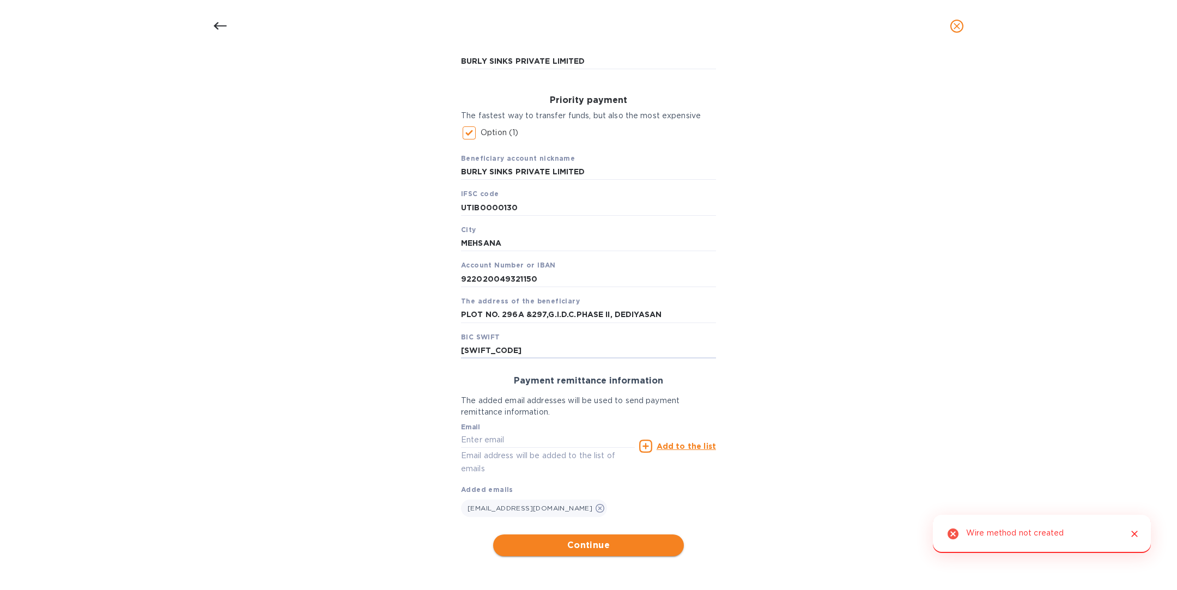
type input "AXISINBB"
click at [594, 552] on button "Continue" at bounding box center [588, 546] width 191 height 22
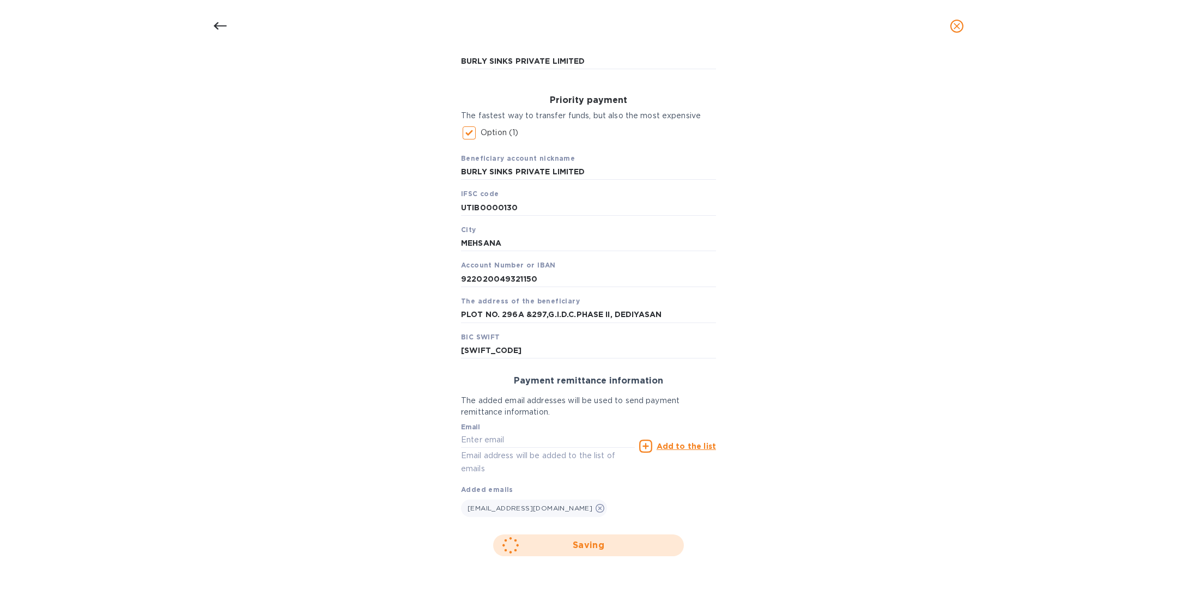
scroll to position [0, 0]
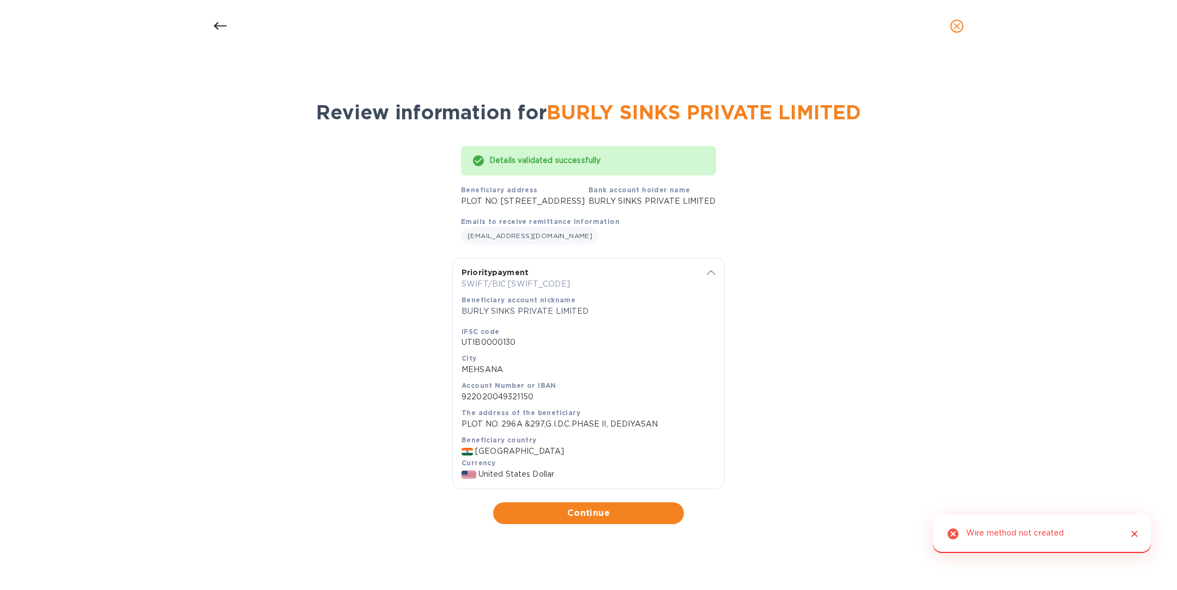
click at [221, 25] on icon at bounding box center [220, 26] width 13 height 13
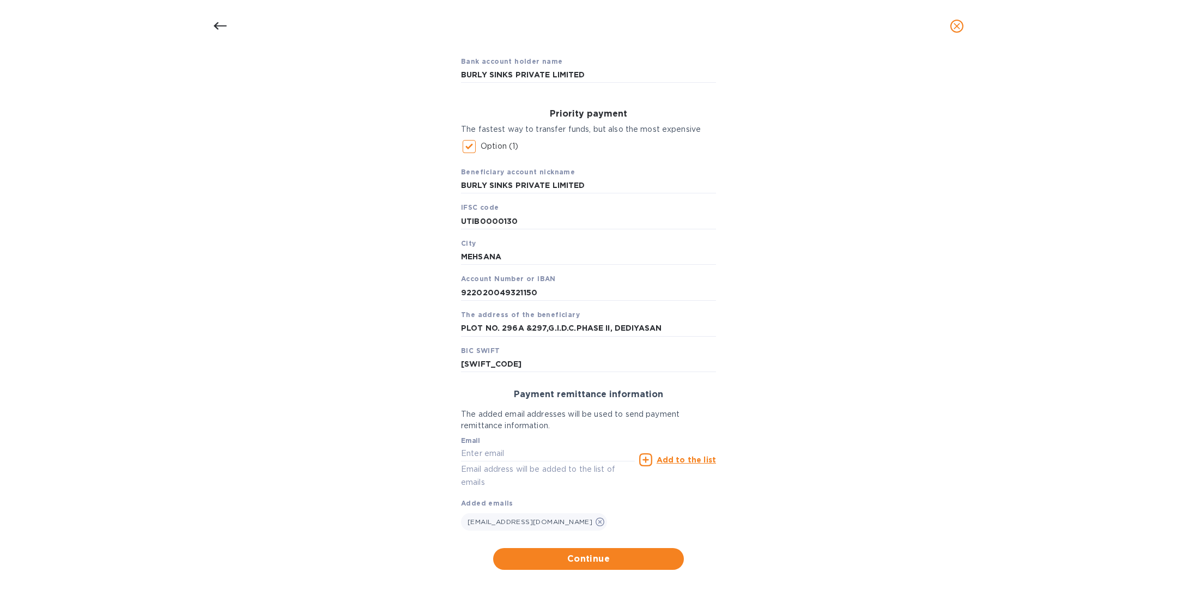
scroll to position [121, 0]
click at [544, 328] on input "PLOT NO. 296A &297,G.I.D.C.PHASE II, DEDIYASAN" at bounding box center [588, 327] width 255 height 16
click at [496, 327] on input "PLOT NO. 296A &297,G.I.D.C.PHASE II, DEDIYASAN" at bounding box center [588, 327] width 255 height 16
click at [543, 327] on input "PLOT NO 296A &297,G.I.D.C.PHASE II, DEDIYASAN" at bounding box center [588, 327] width 255 height 16
click at [525, 329] on input "PLOT NO 296A &297,G.I.D.C.PHASE II, DEDIYASAN" at bounding box center [588, 327] width 255 height 16
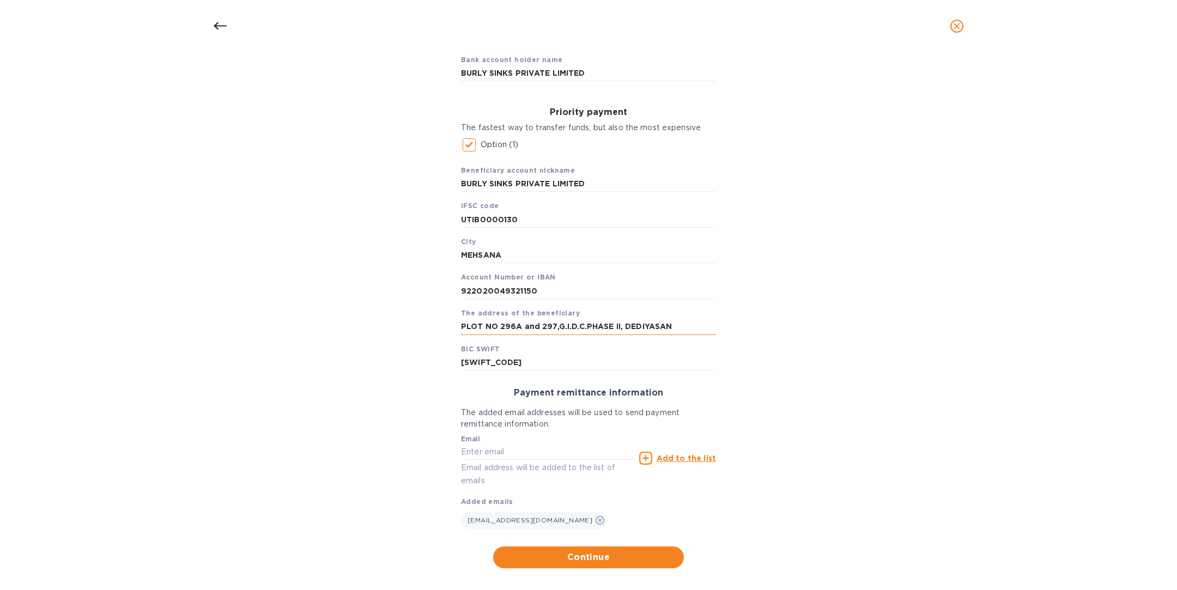
click at [555, 325] on input "PLOT NO 296A and 297,G.I.D.C.PHASE II, DEDIYASAN" at bounding box center [588, 327] width 255 height 16
click at [552, 329] on input "PLOT NO 296A and 297, G.I.D.C.PHASE II, DEDIYASAN" at bounding box center [588, 327] width 255 height 16
type input "PLOT NO 296A and 297 , G.I.D.C.PHASE II, DEDIYASAN"
click at [553, 362] on input "AXISINBB" at bounding box center [588, 362] width 255 height 16
type input "AXISINBBA40"
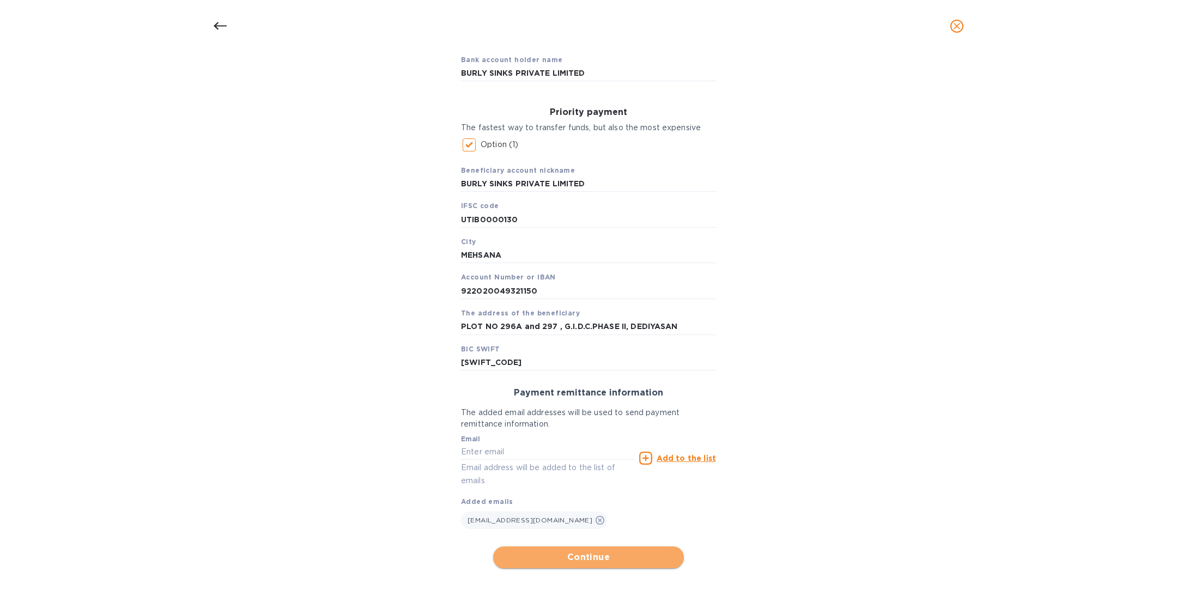
click at [579, 561] on span "Continue" at bounding box center [588, 557] width 173 height 13
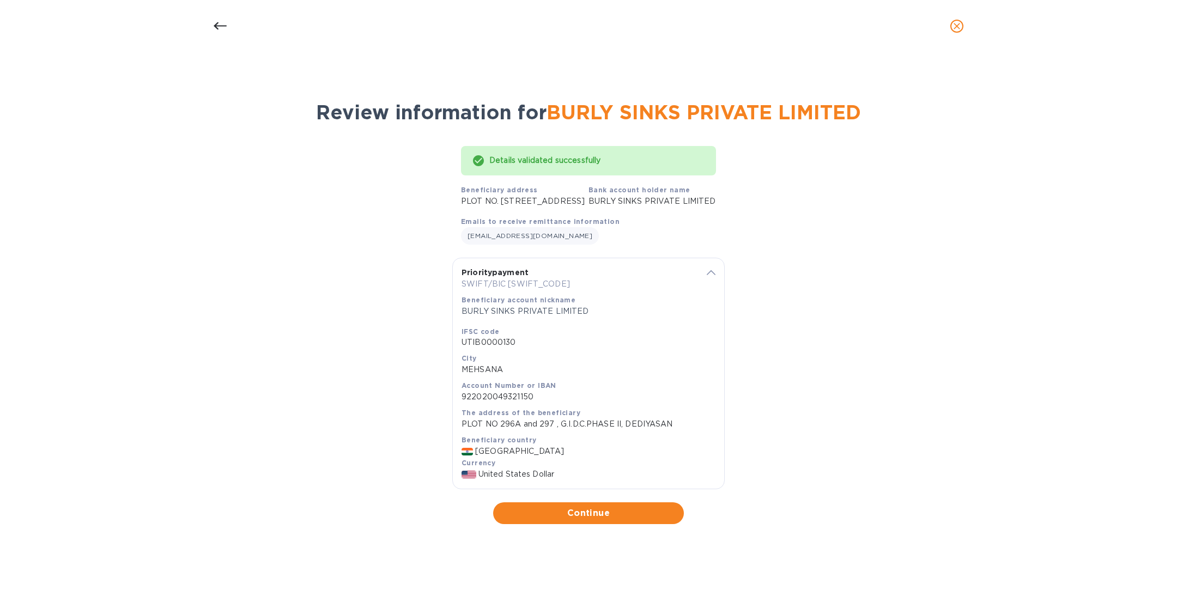
click at [223, 26] on icon at bounding box center [220, 26] width 13 height 13
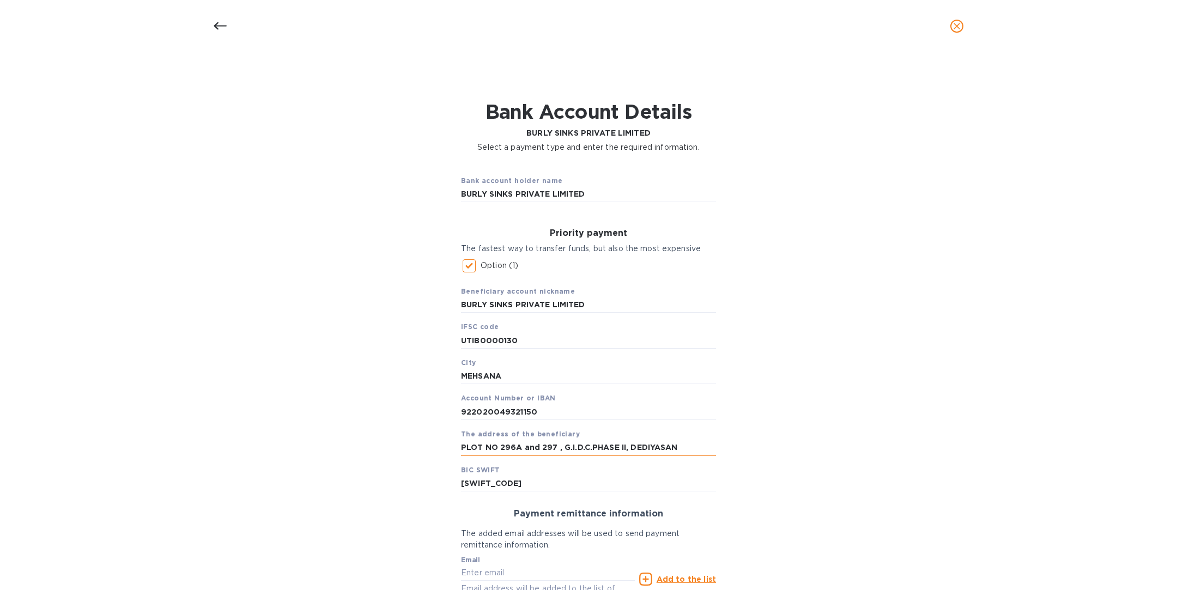
click at [691, 440] on input "PLOT NO 296A and 297 , G.I.D.C.PHASE II, DEDIYASAN" at bounding box center [588, 448] width 255 height 16
click at [686, 445] on input "PLOT NO 296A and 297 , G.I.D.C.PHASE II, DEDIYASAN" at bounding box center [588, 448] width 255 height 16
paste input "MEHSANA, GJ 384002"
click at [624, 447] on input "PLOT NO 296A and 297 , G.I.D.C.PHASE II, DEDIYASAN MEHSANA, GJ 384002" at bounding box center [588, 448] width 255 height 16
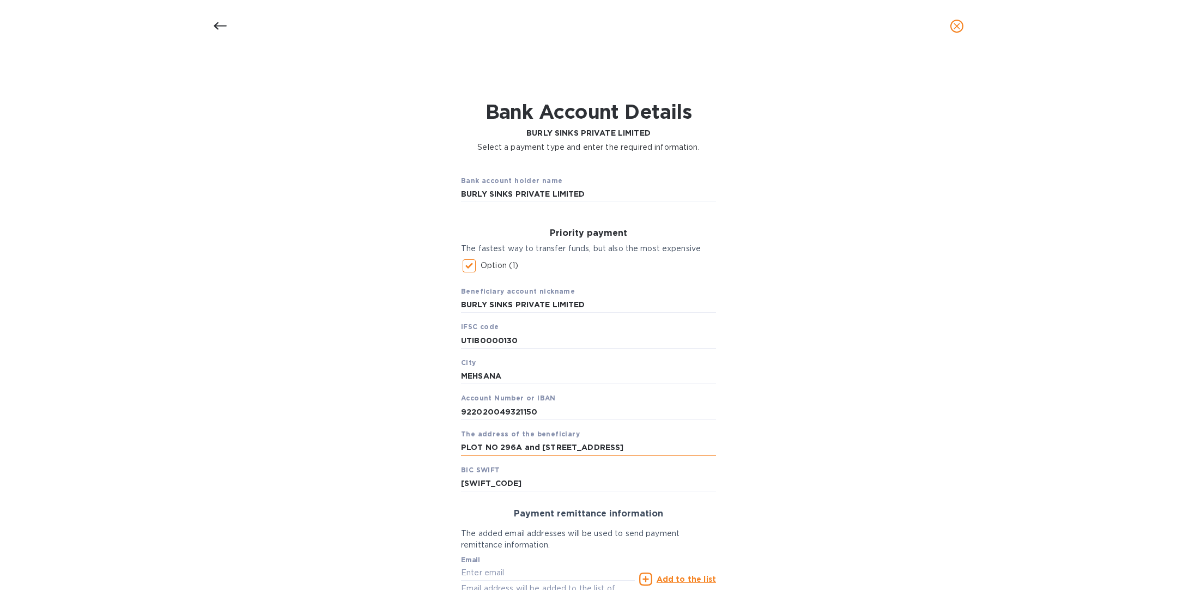
click at [693, 448] on input "PLOT NO 296A and 297 , G.I.D.C.PHASE II, DEDIYASAN, MEHSANA, GJ 384002" at bounding box center [588, 448] width 255 height 16
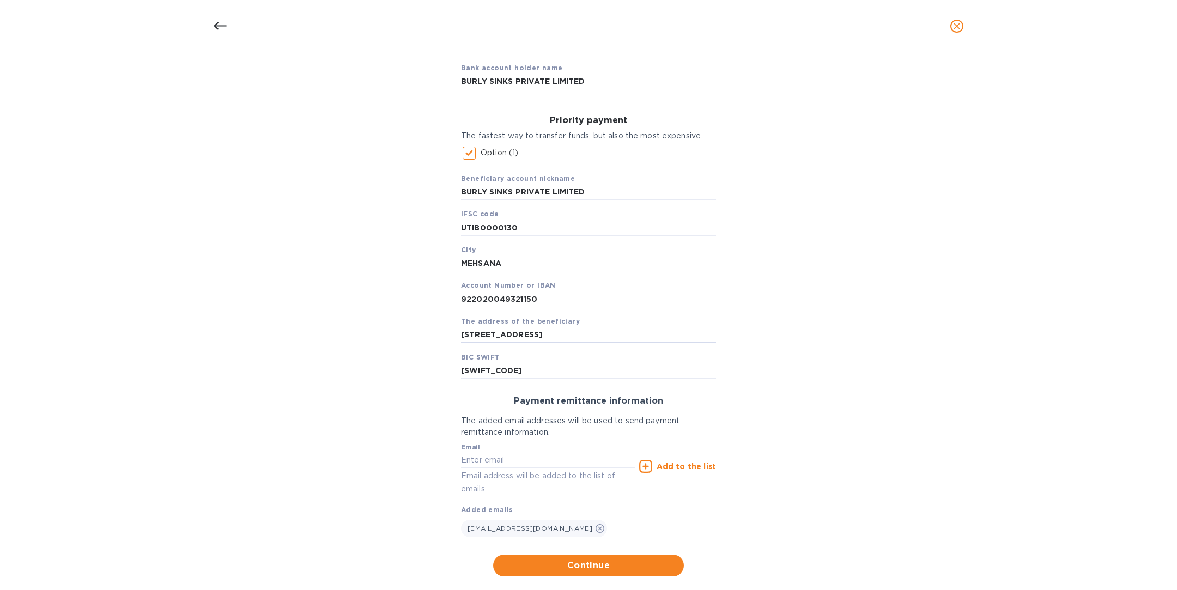
scroll to position [133, 0]
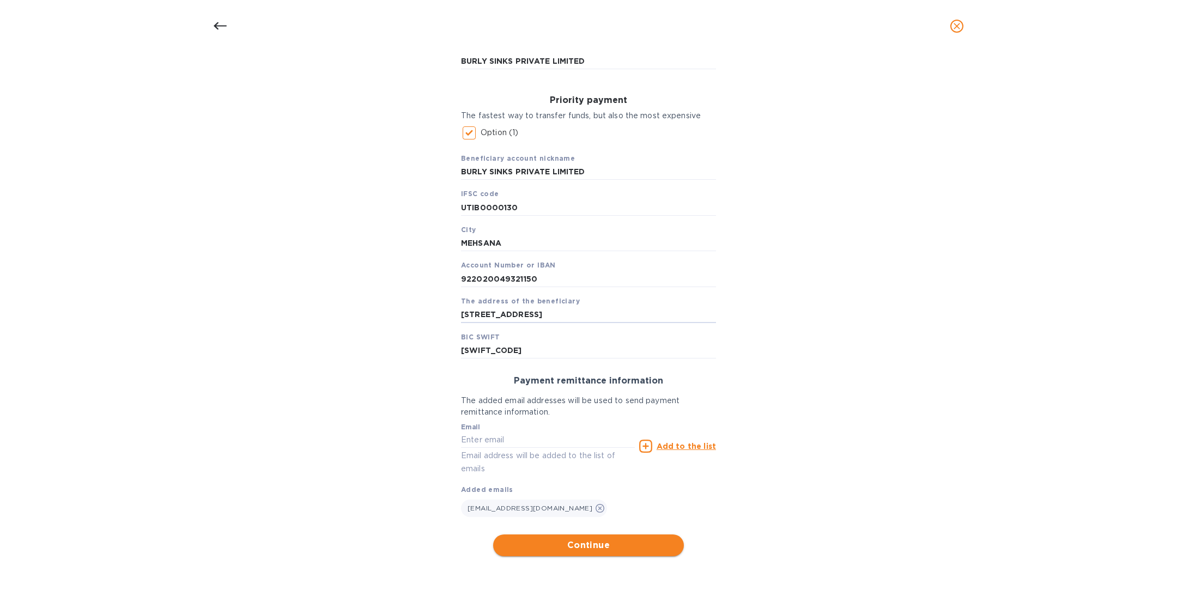
type input "PLOT NO 296A and 297 , G.I.D.C.PHASE II, DEDIYASAN, MEHSANA, GJ 384002 India"
click at [604, 539] on span "Continue" at bounding box center [588, 545] width 173 height 13
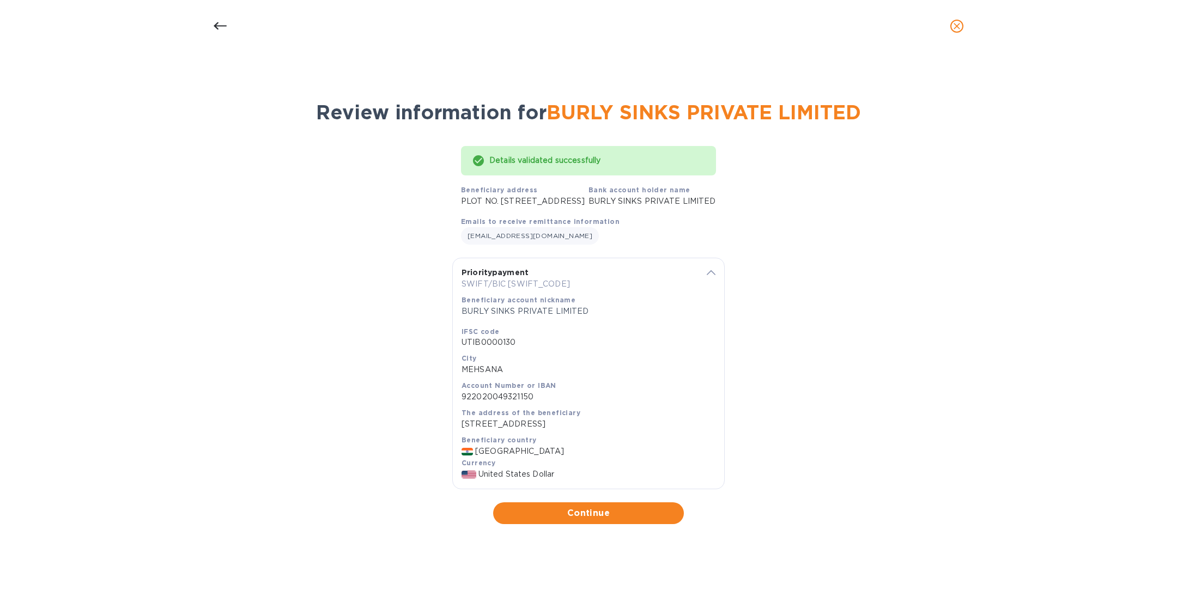
scroll to position [4, 0]
click at [603, 520] on span "Continue" at bounding box center [588, 513] width 173 height 13
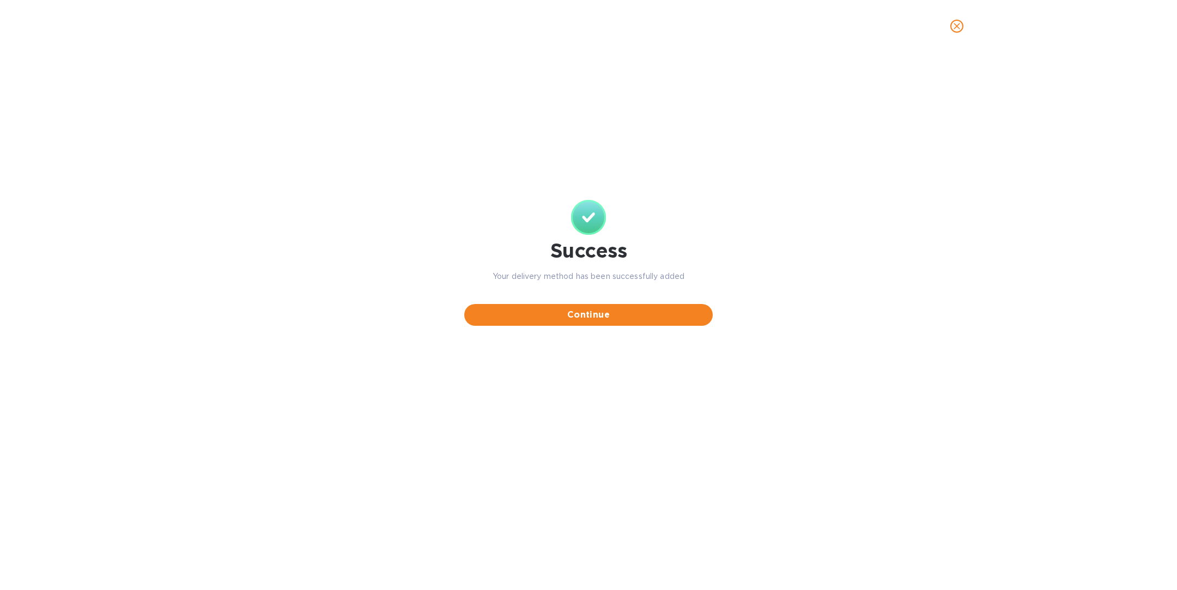
scroll to position [0, 0]
click at [956, 31] on icon "close" at bounding box center [956, 26] width 11 height 11
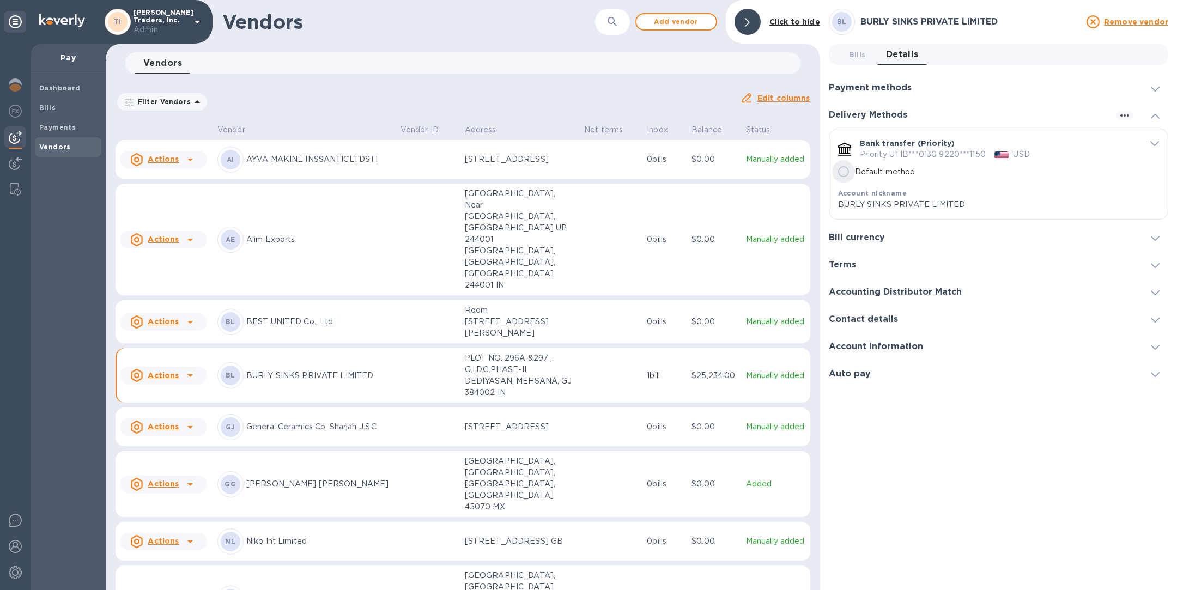
click at [843, 167] on input "Default method" at bounding box center [843, 171] width 23 height 23
radio input "true"
click at [1153, 143] on icon "default-method" at bounding box center [1154, 144] width 9 height 5
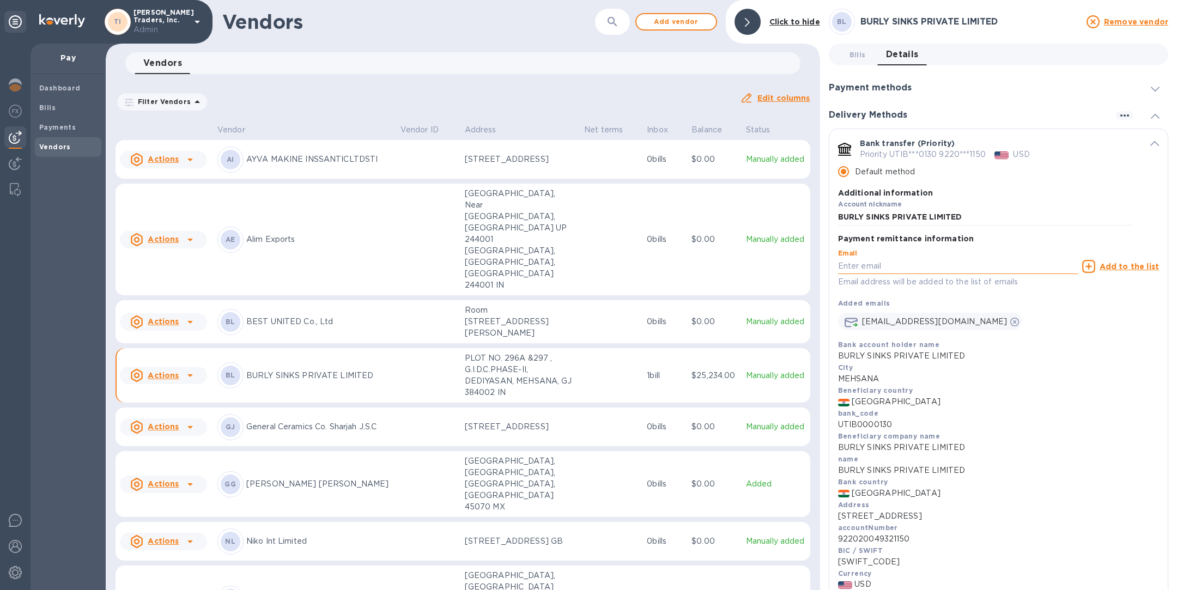
click at [894, 266] on input "default-method" at bounding box center [958, 266] width 240 height 16
paste input "contactfirozkhan@gmail.com"
type input "contactfirozkhan@gmail.com"
click at [1107, 266] on u "Add to the list" at bounding box center [1129, 266] width 59 height 9
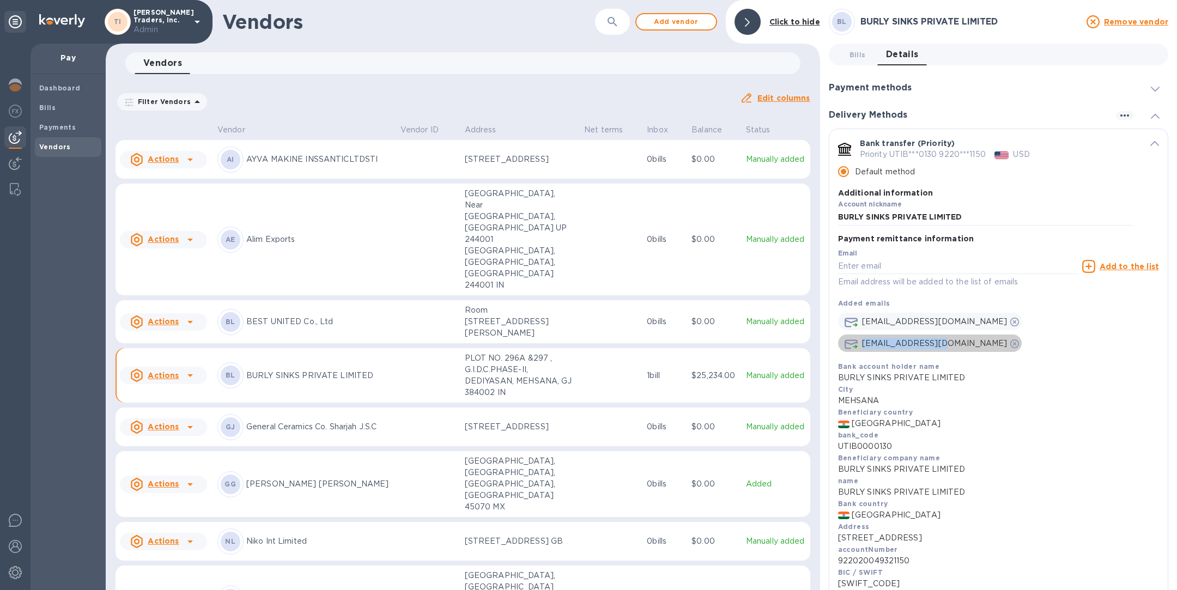
drag, startPoint x: 1018, startPoint y: 324, endPoint x: 1085, endPoint y: 329, distance: 67.2
click at [1022, 335] on div "cp@burlysinks.com" at bounding box center [930, 343] width 184 height 17
click at [1008, 338] on p "cp@burlysinks.com" at bounding box center [934, 343] width 145 height 11
copy p "cp@burlysinks.com"
drag, startPoint x: 1016, startPoint y: 325, endPoint x: 1093, endPoint y: 325, distance: 76.8
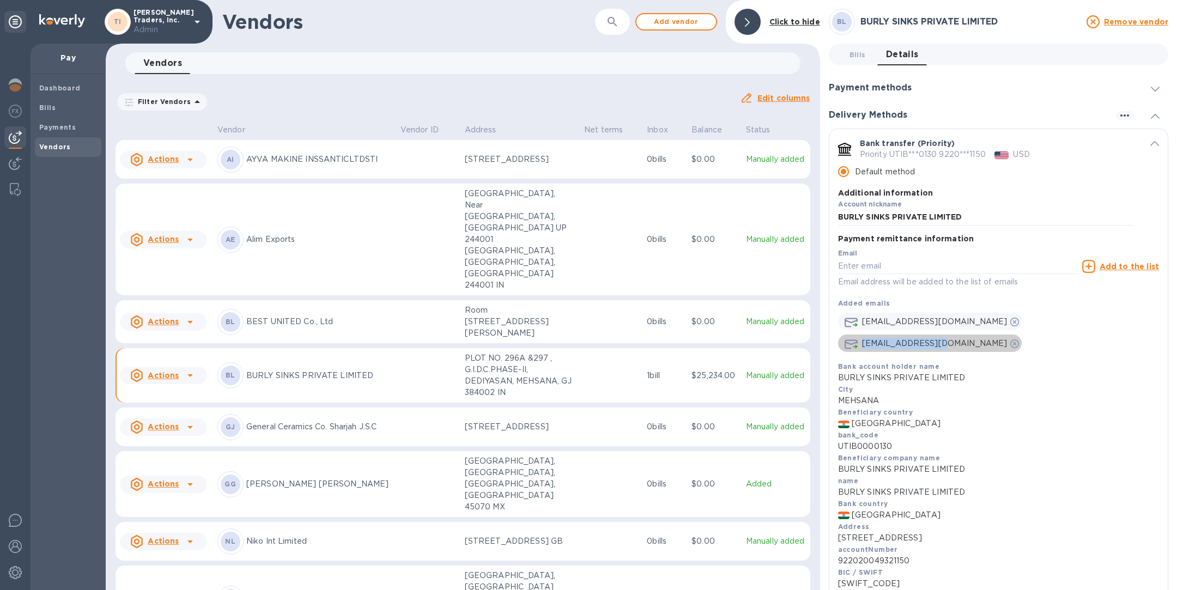
click at [1014, 338] on span "cp@burlysinks.com" at bounding box center [926, 343] width 176 height 11
